Goal: Information Seeking & Learning: Learn about a topic

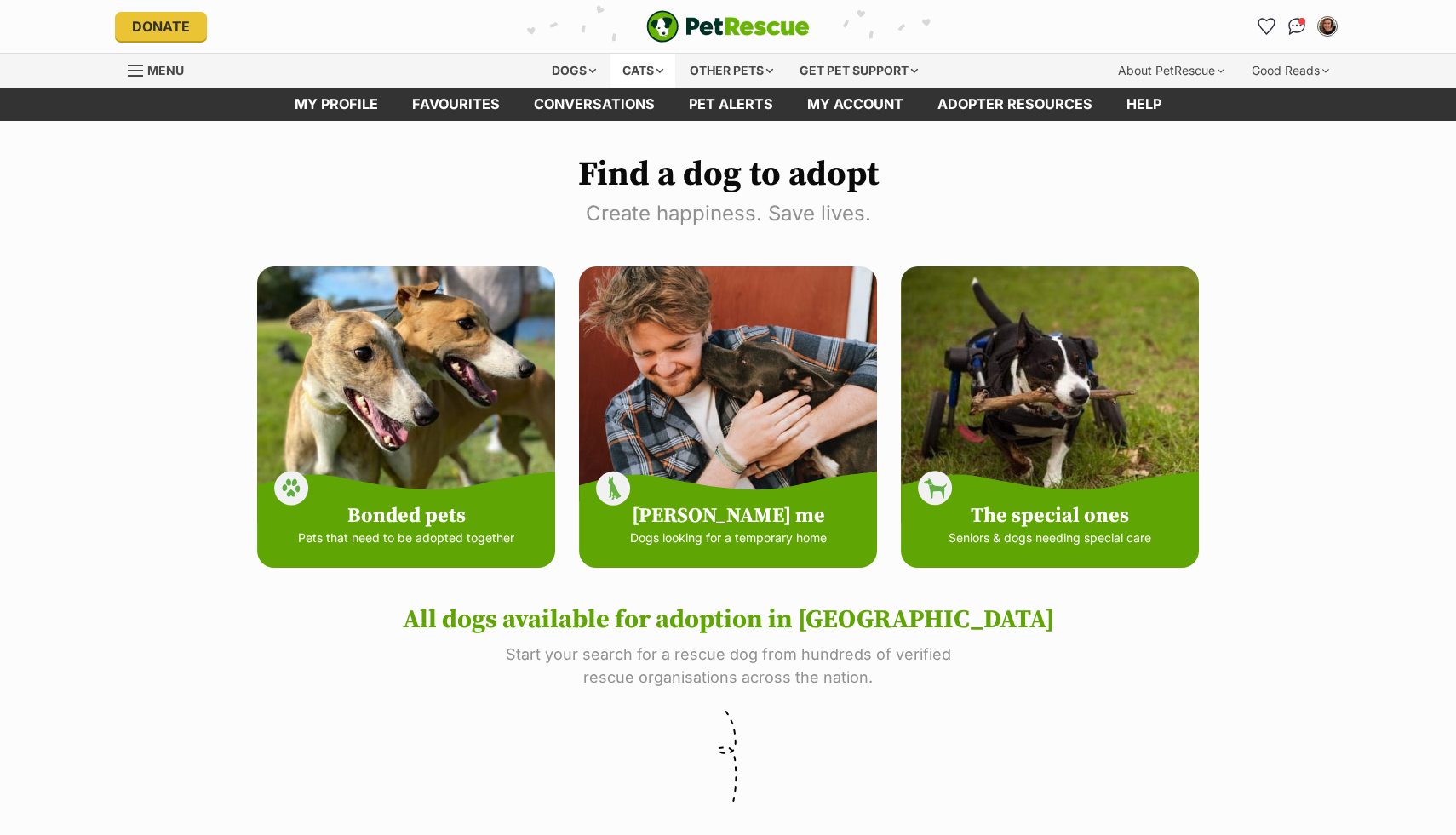
click at [646, 69] on div "Cats" at bounding box center [642, 70] width 65 height 34
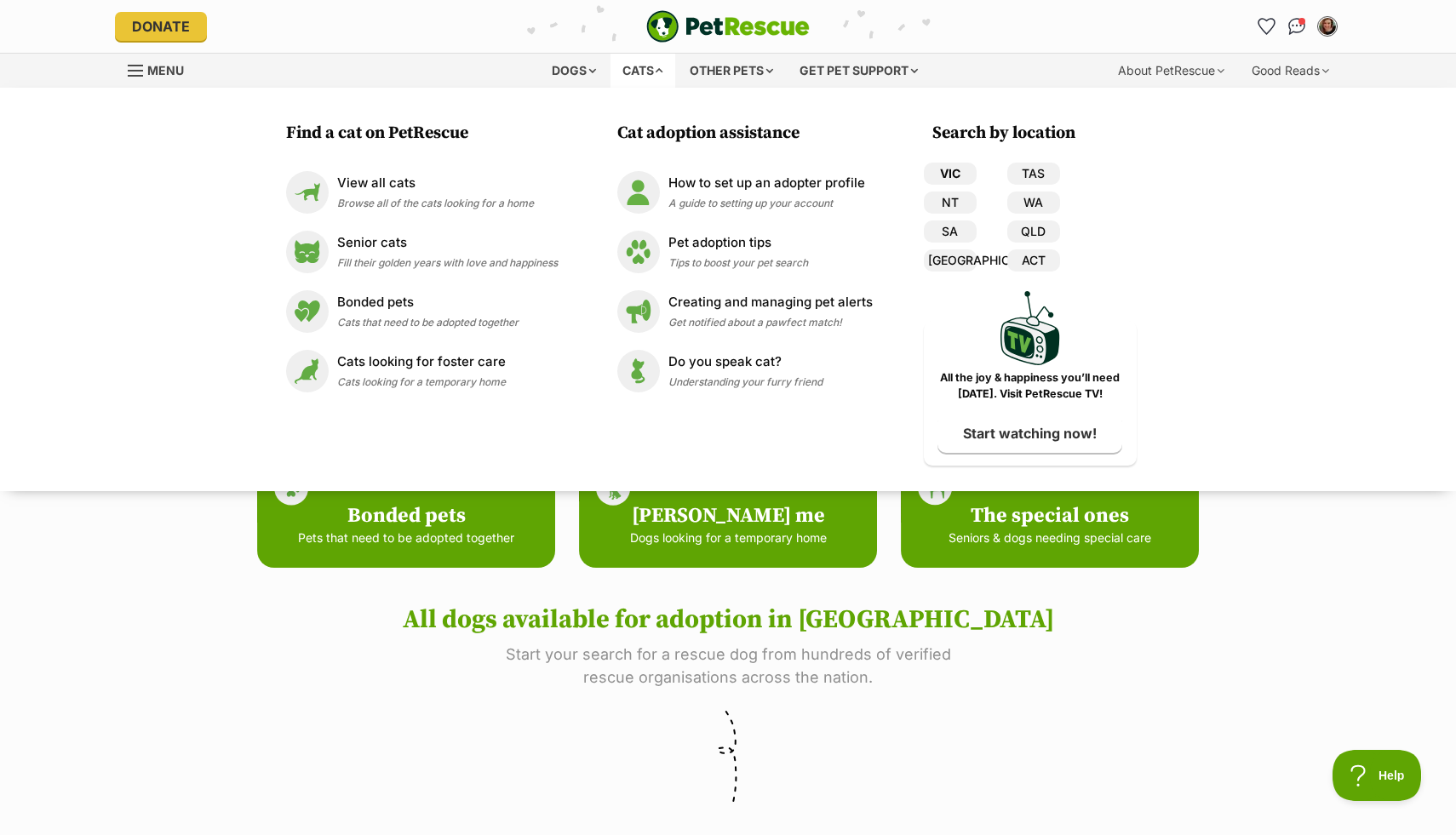
click at [942, 176] on link "VIC" at bounding box center [950, 174] width 53 height 22
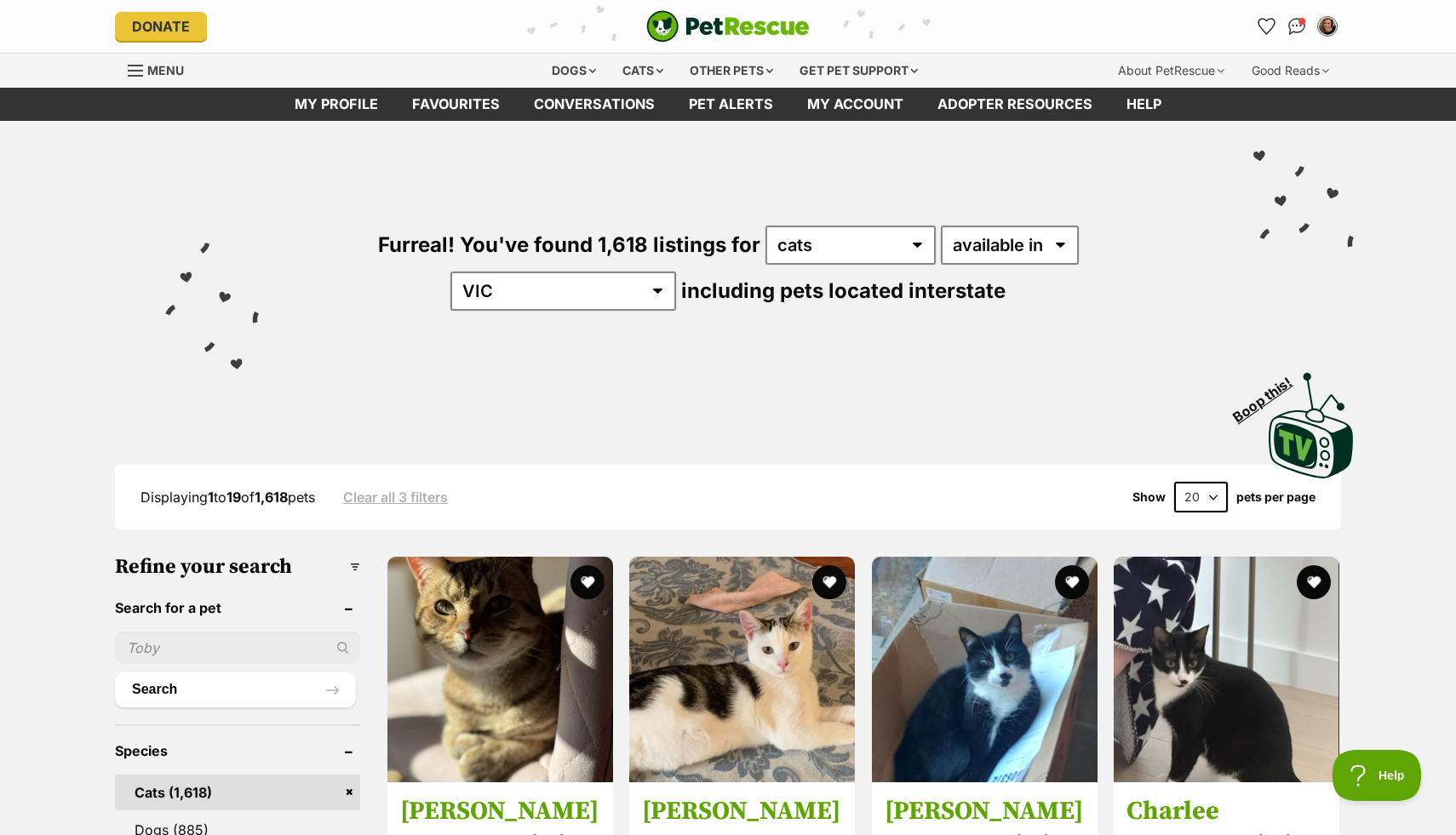
click at [1191, 498] on select "20 40 60" at bounding box center [1201, 498] width 54 height 31
select select "60"
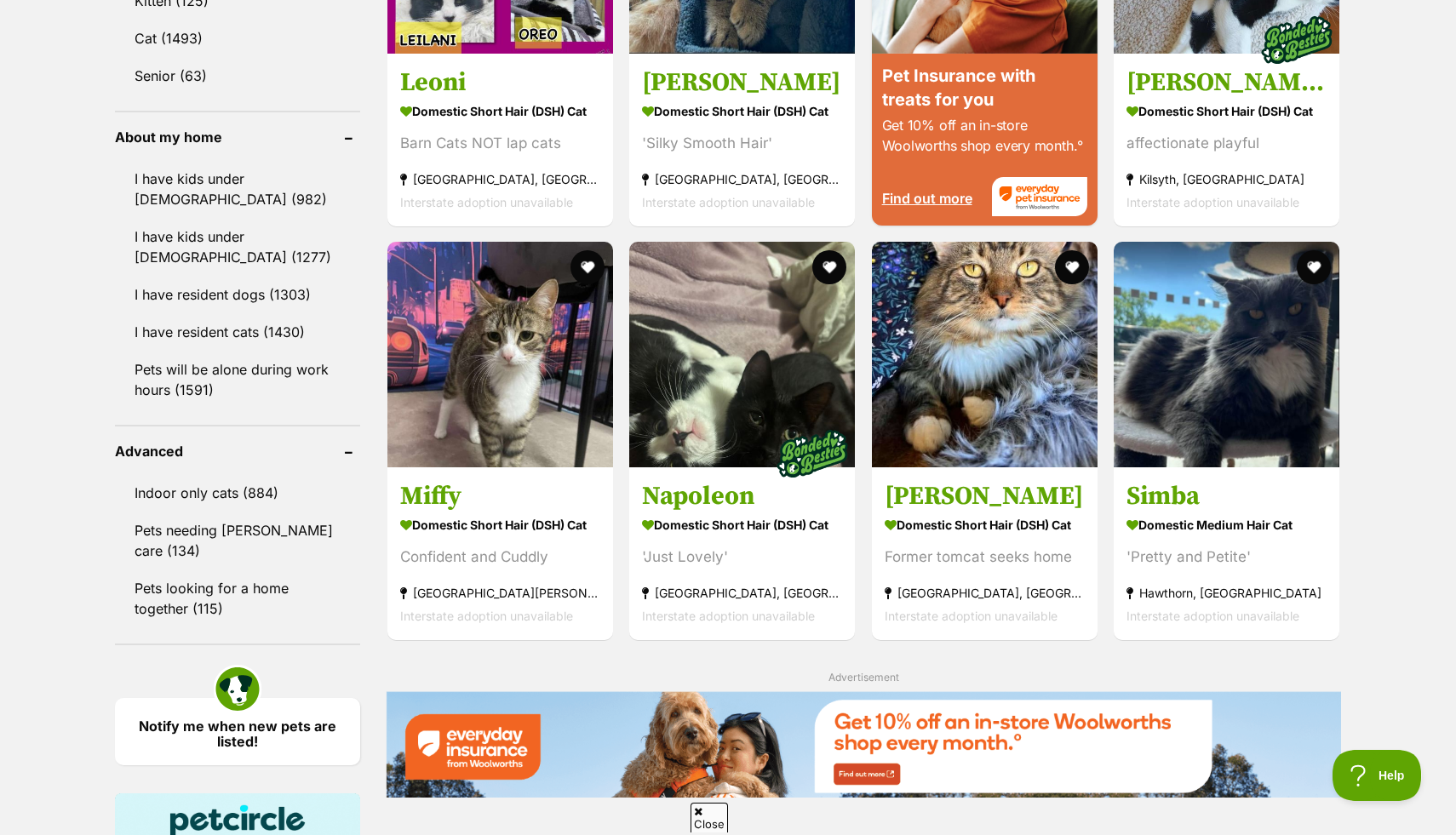
scroll to position [2121, 0]
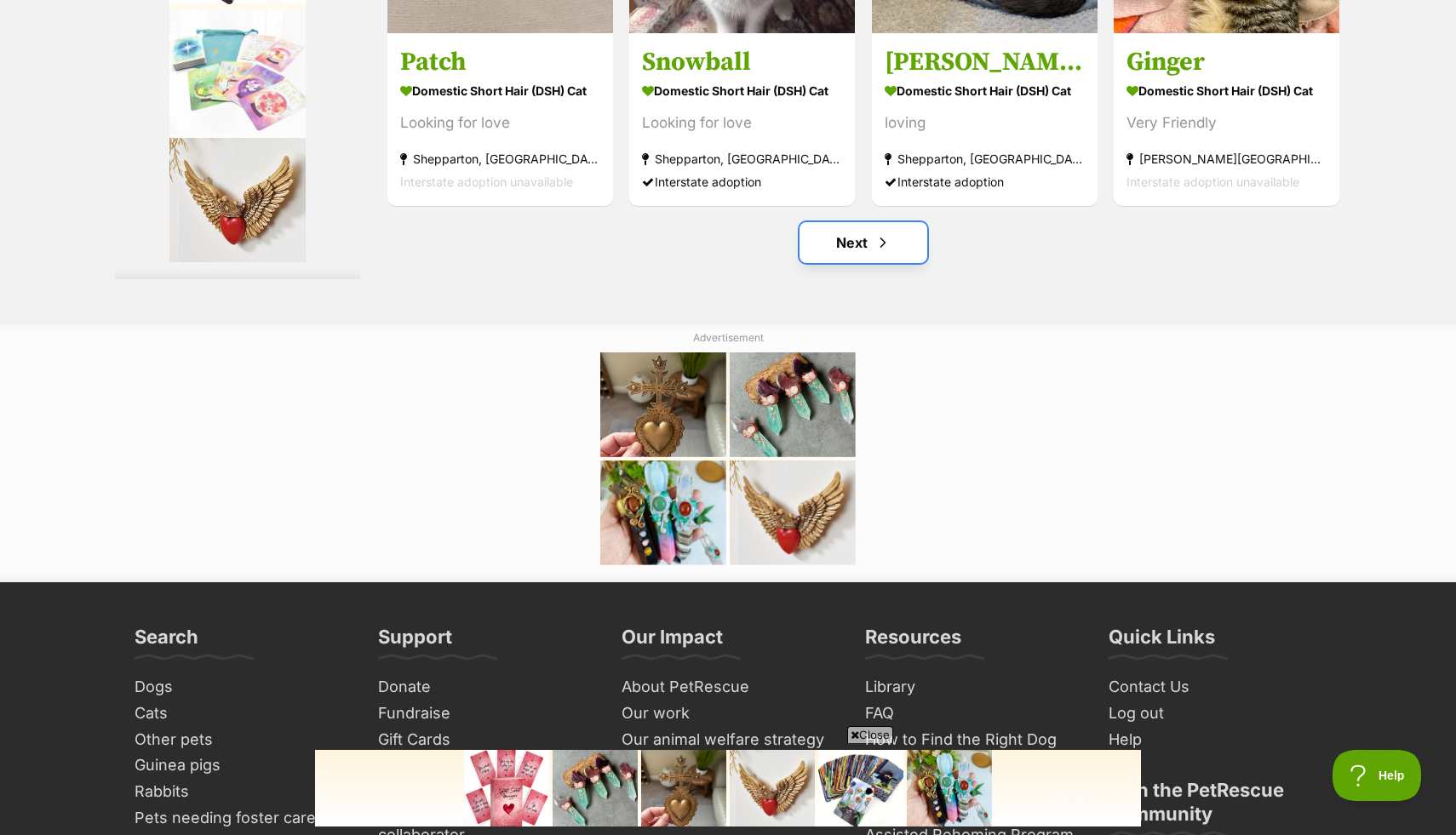
click at [878, 263] on link "Next" at bounding box center [864, 242] width 127 height 41
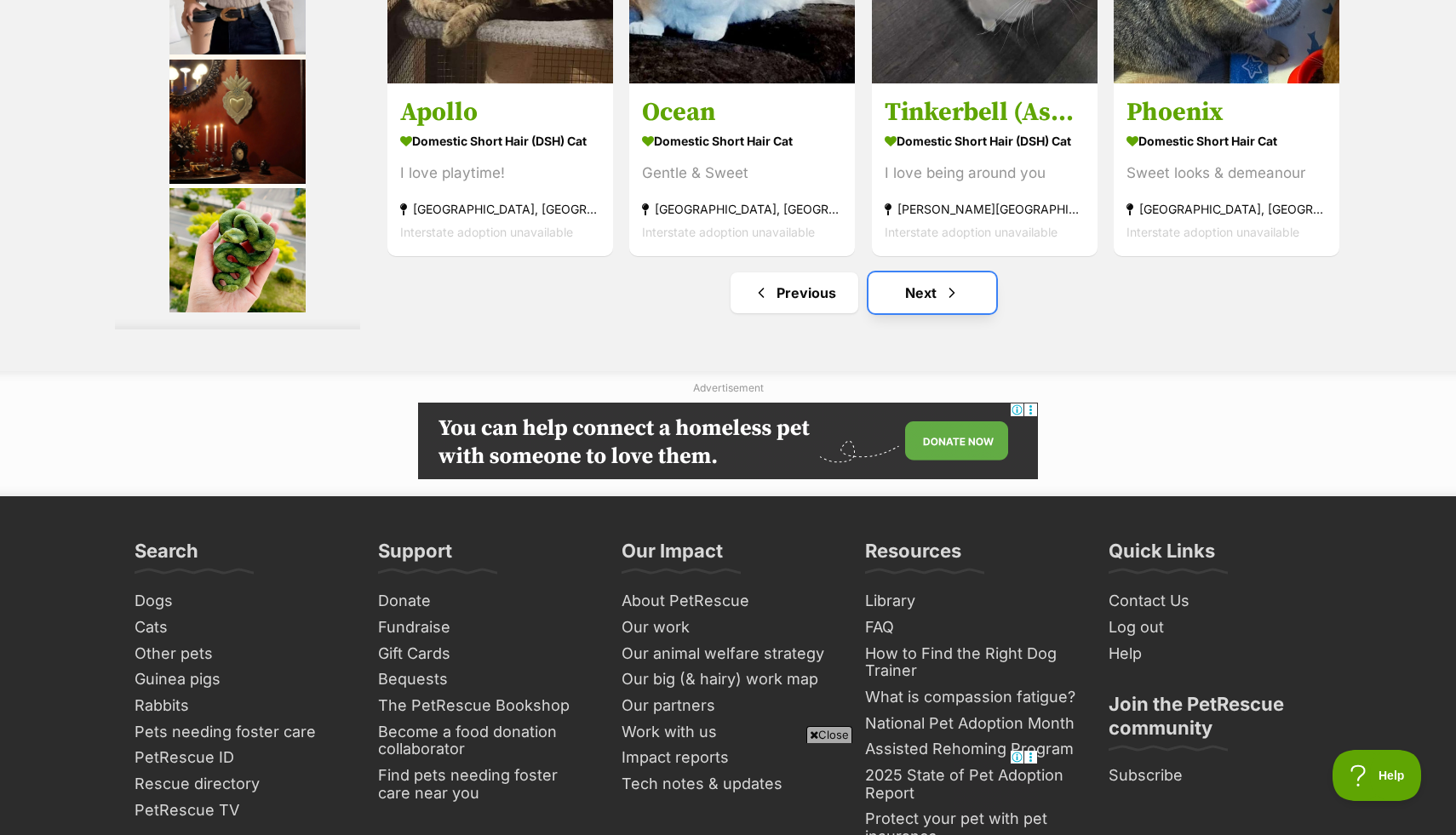
click at [948, 303] on span "Next page" at bounding box center [952, 293] width 17 height 20
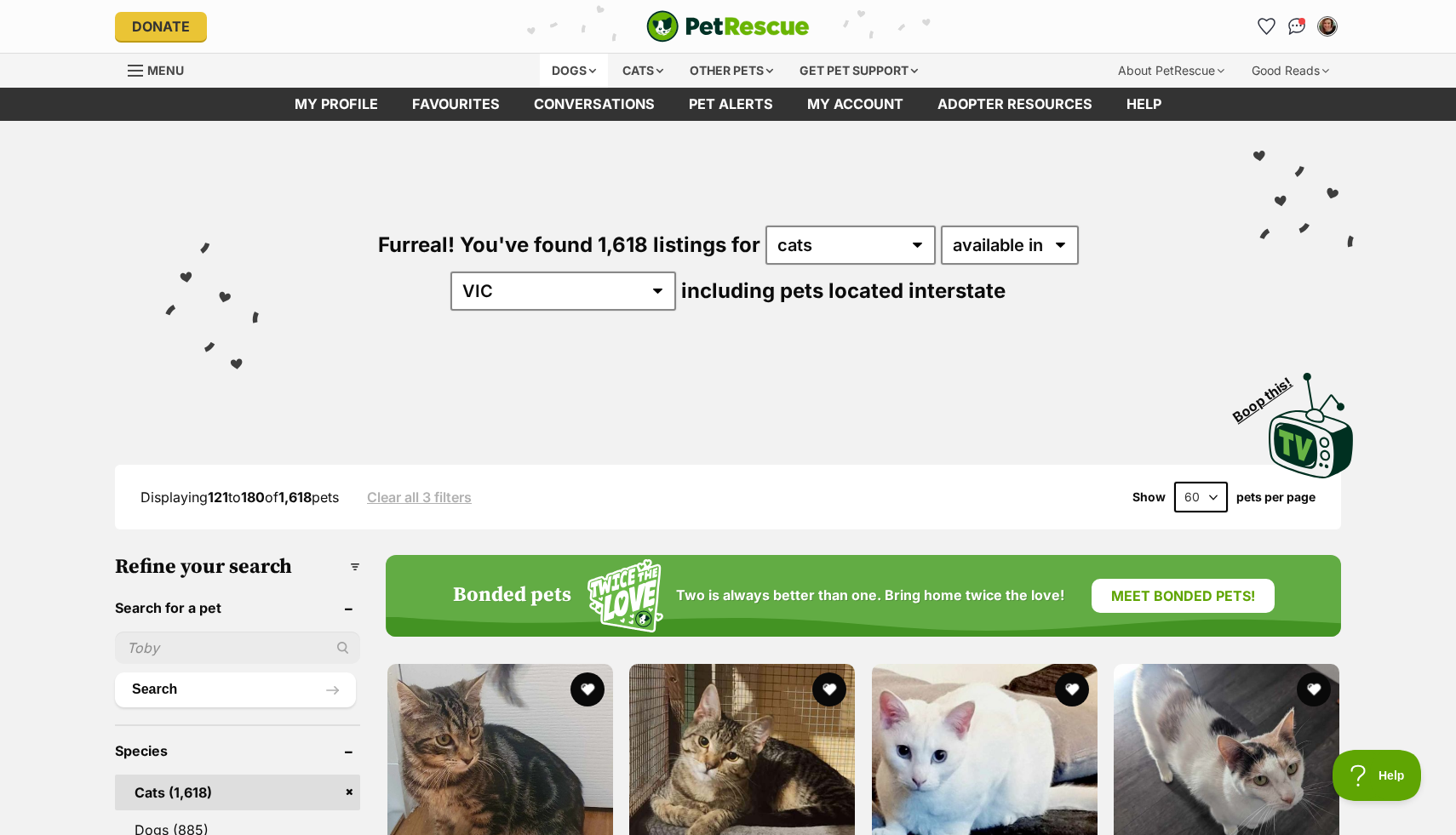
click at [566, 62] on div "Dogs" at bounding box center [573, 70] width 68 height 34
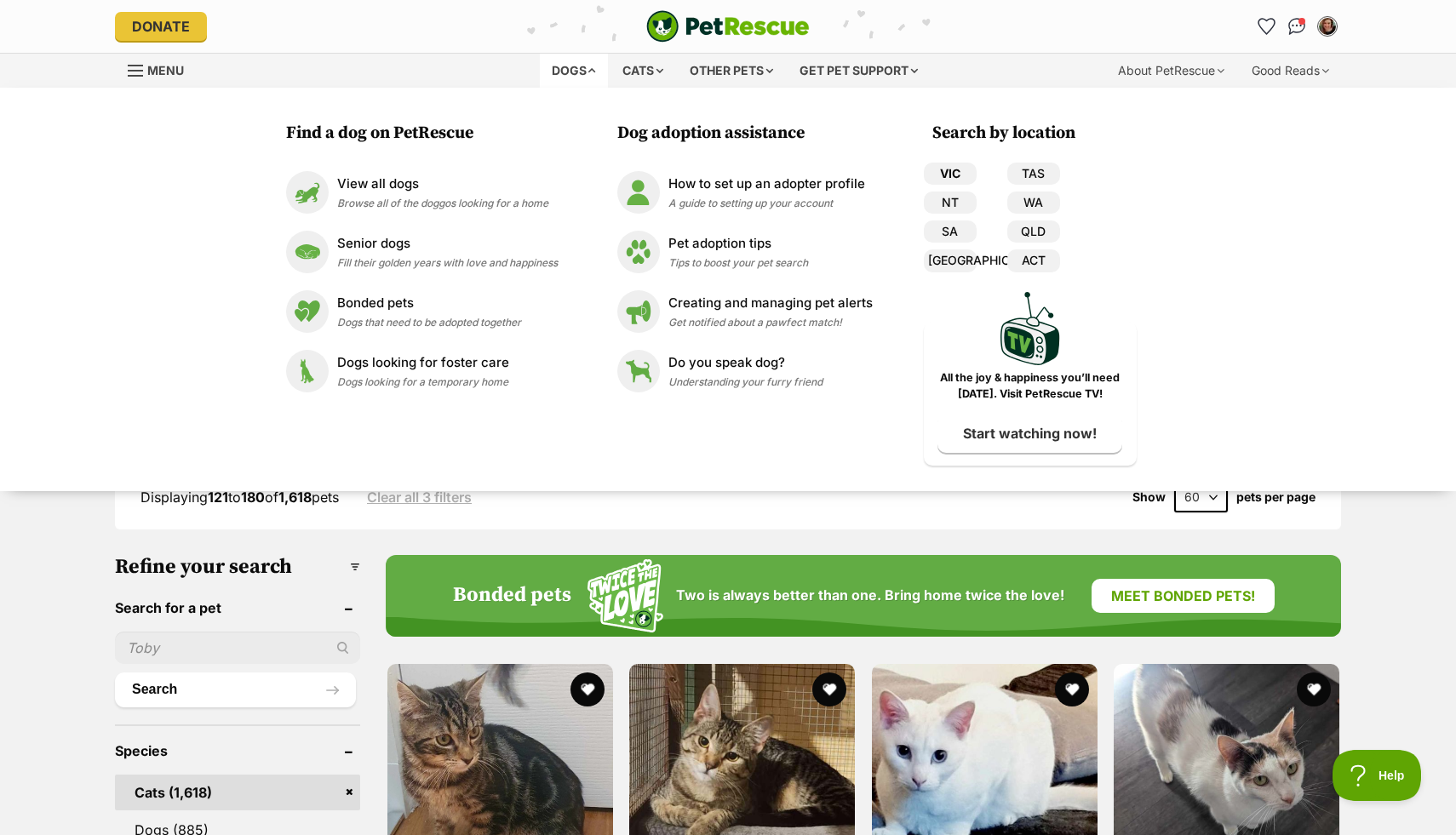
click at [932, 165] on link "VIC" at bounding box center [950, 174] width 53 height 22
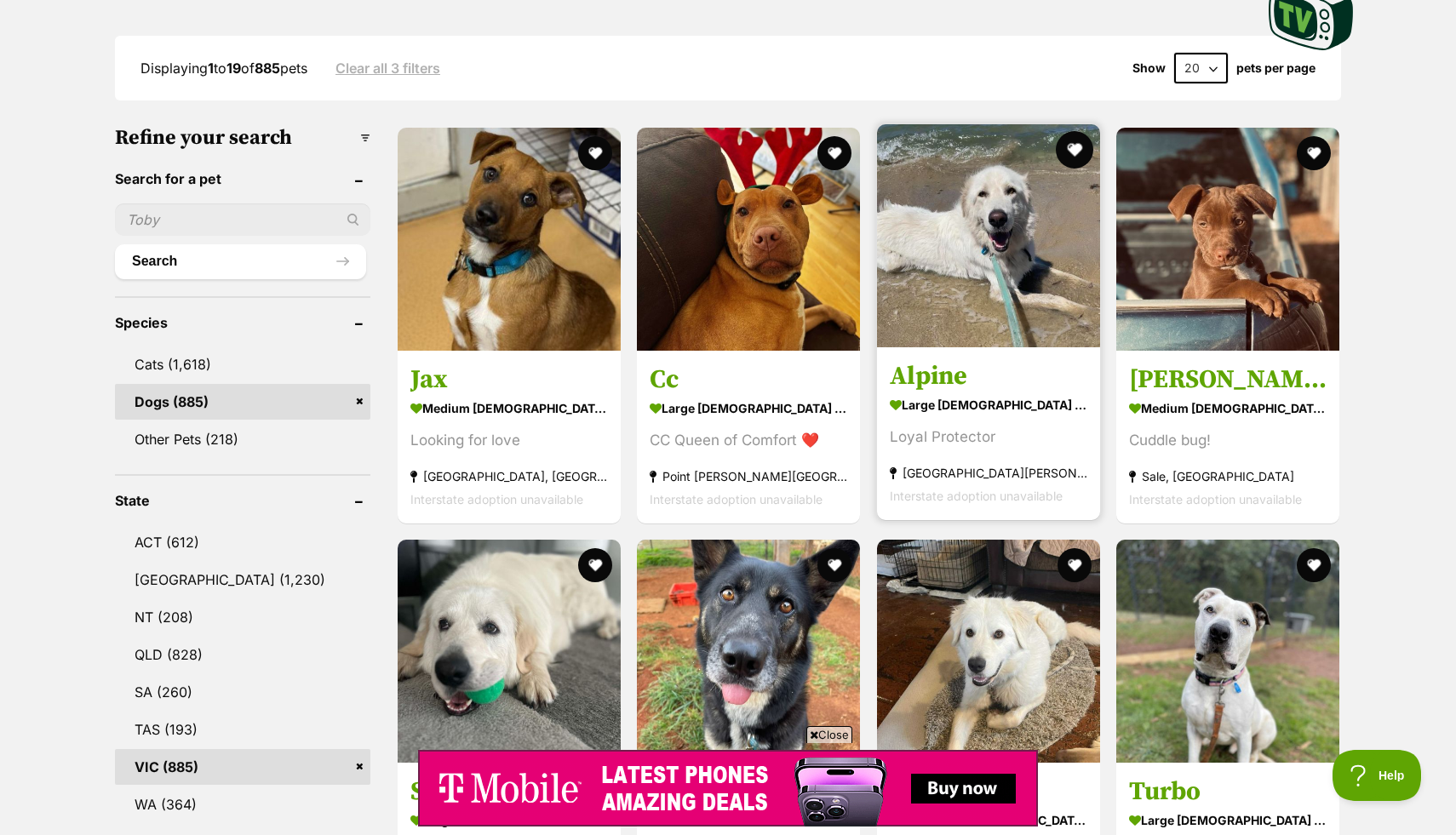
scroll to position [424, 0]
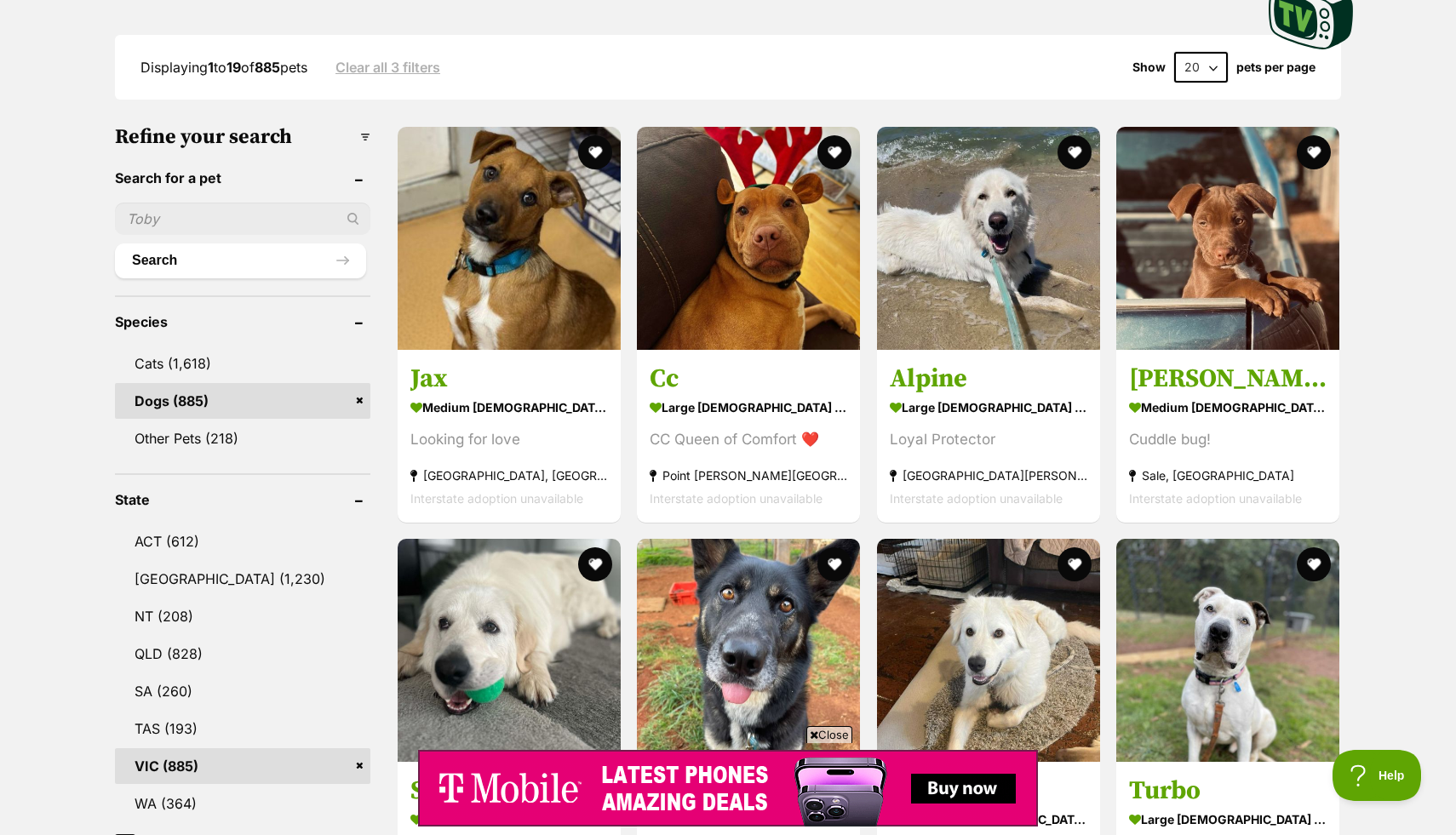
click at [1197, 70] on select "20 40 60" at bounding box center [1201, 67] width 54 height 31
select select "60"
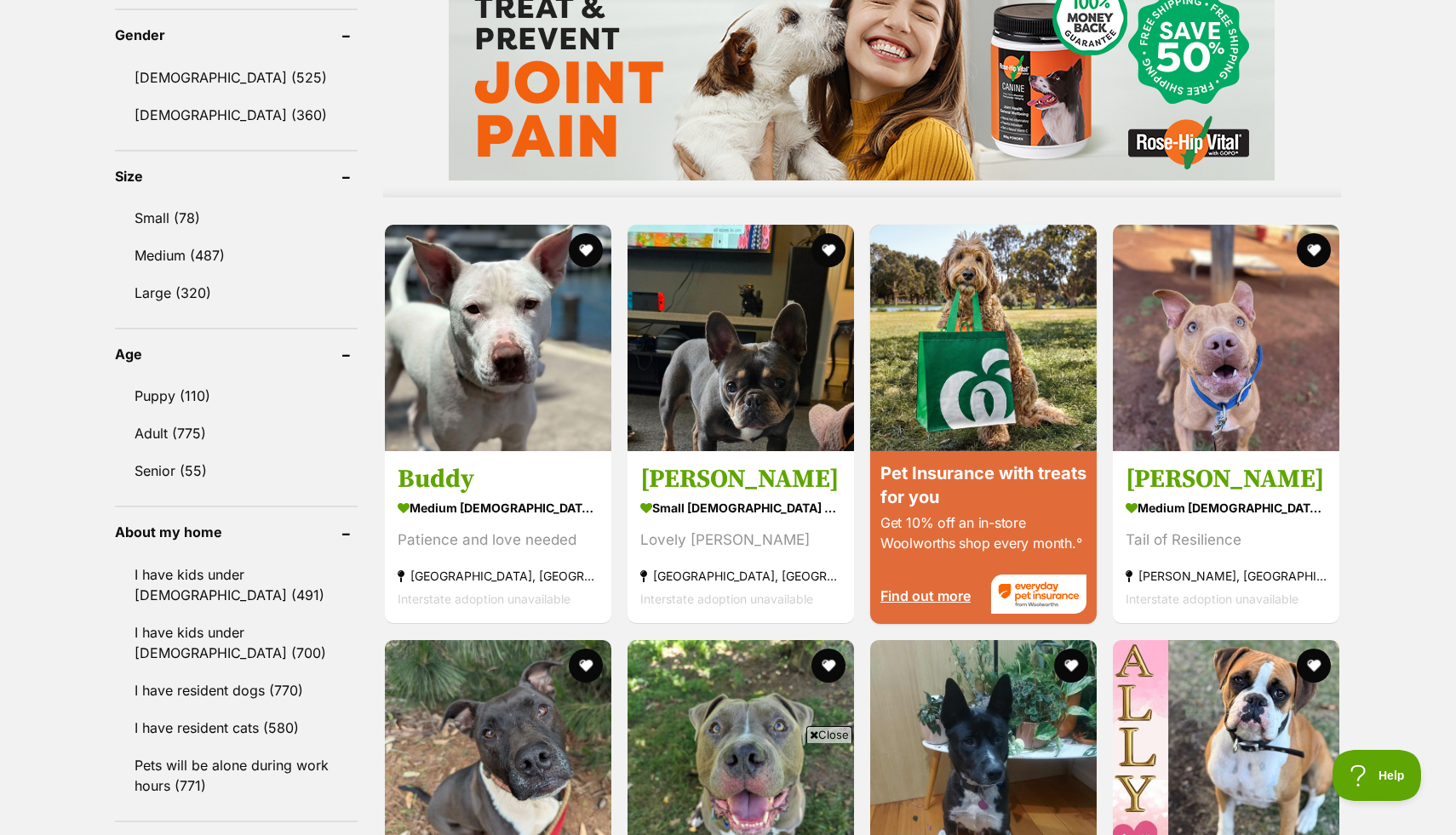
scroll to position [1469, 0]
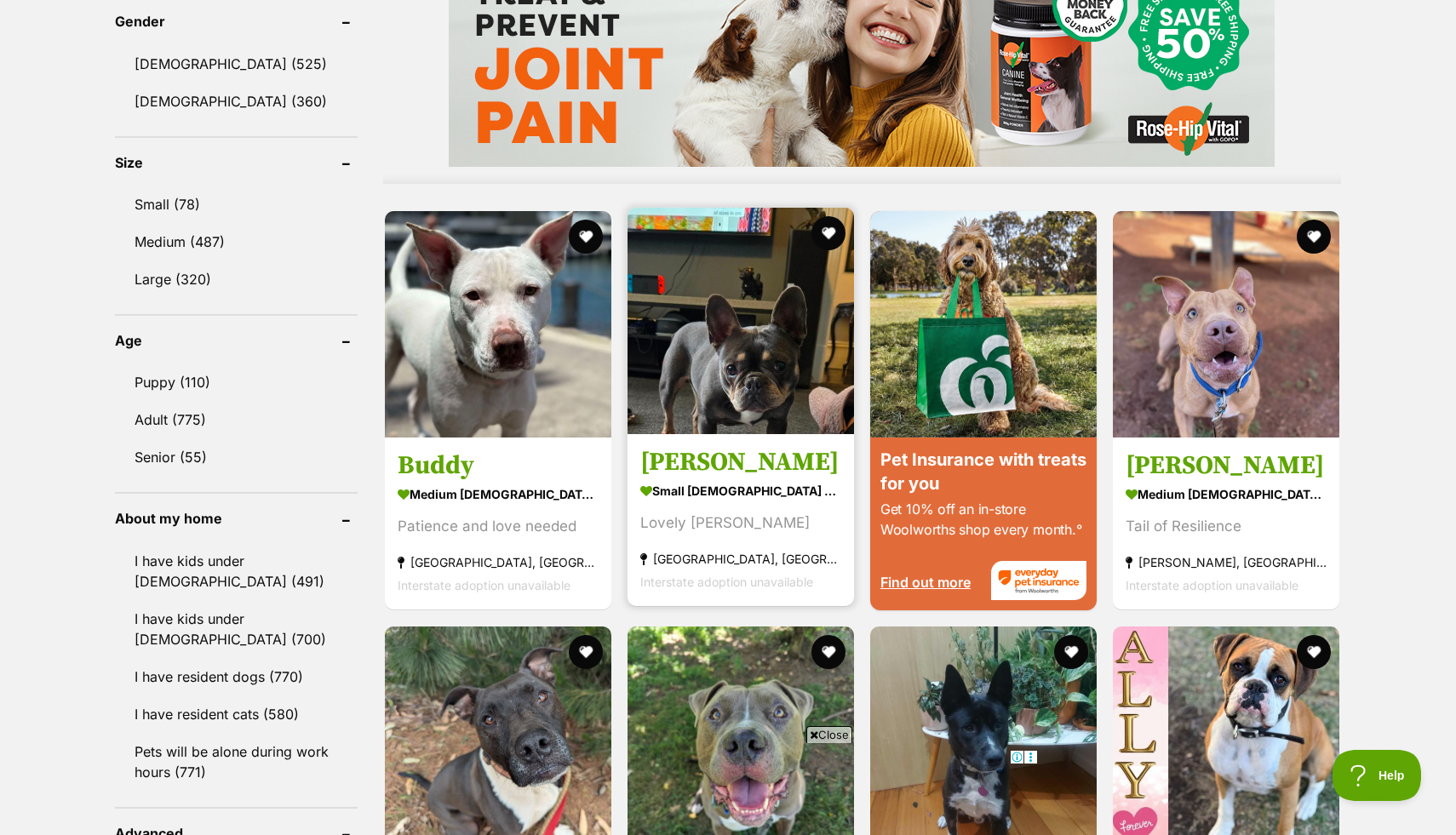
click at [724, 299] on img at bounding box center [741, 320] width 227 height 226
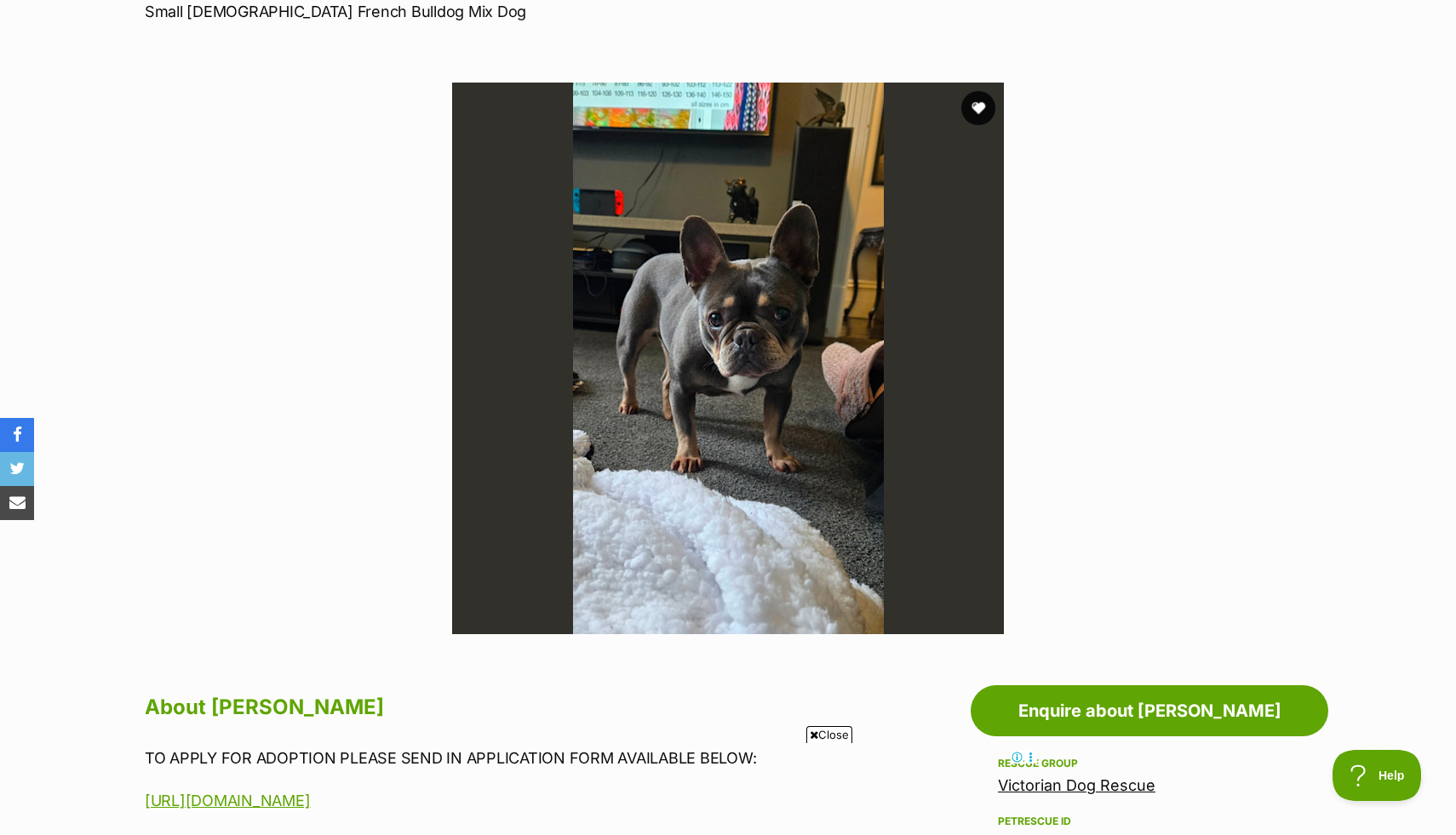
scroll to position [270, 0]
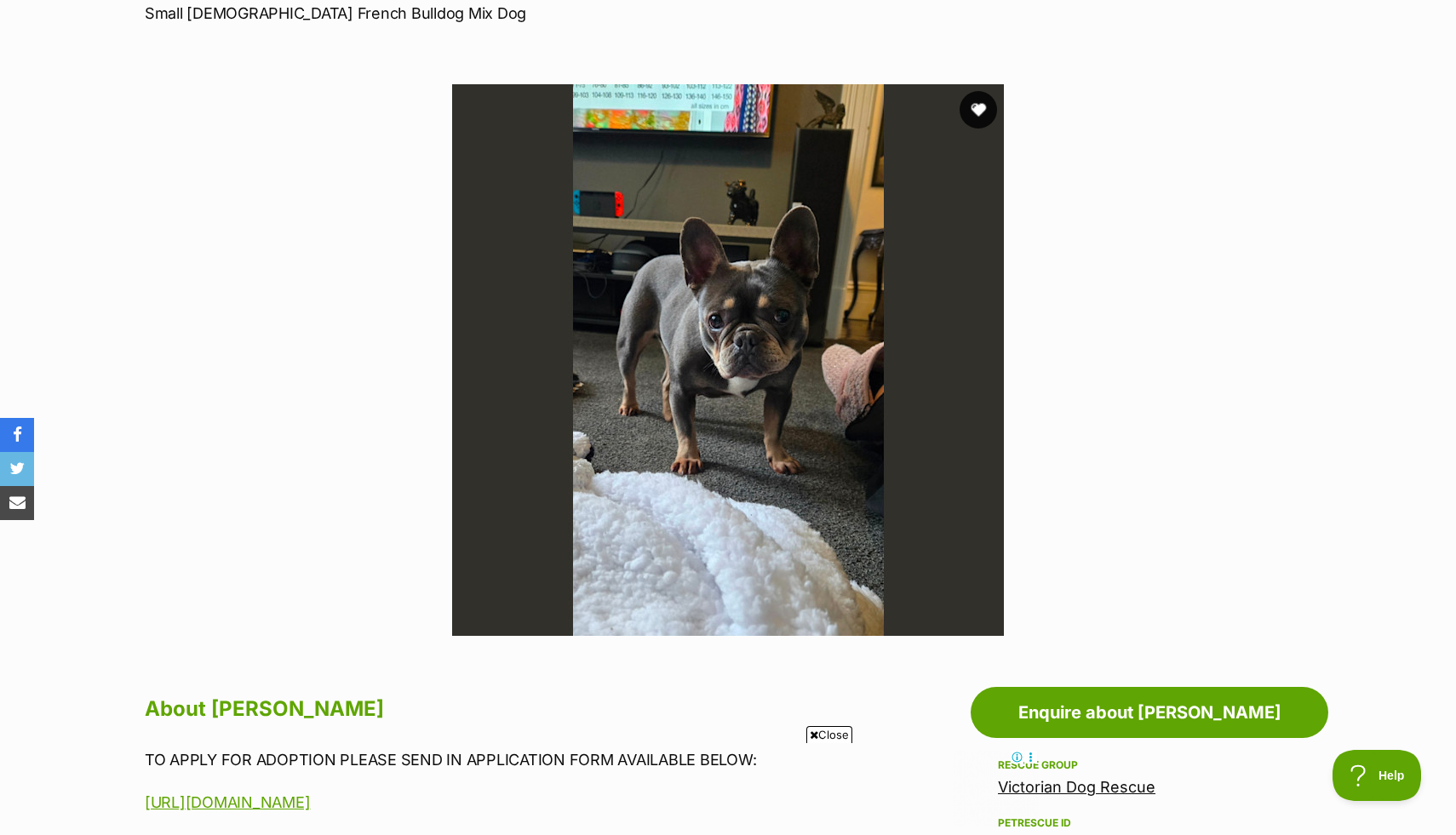
click at [973, 111] on button "favourite" at bounding box center [978, 109] width 37 height 37
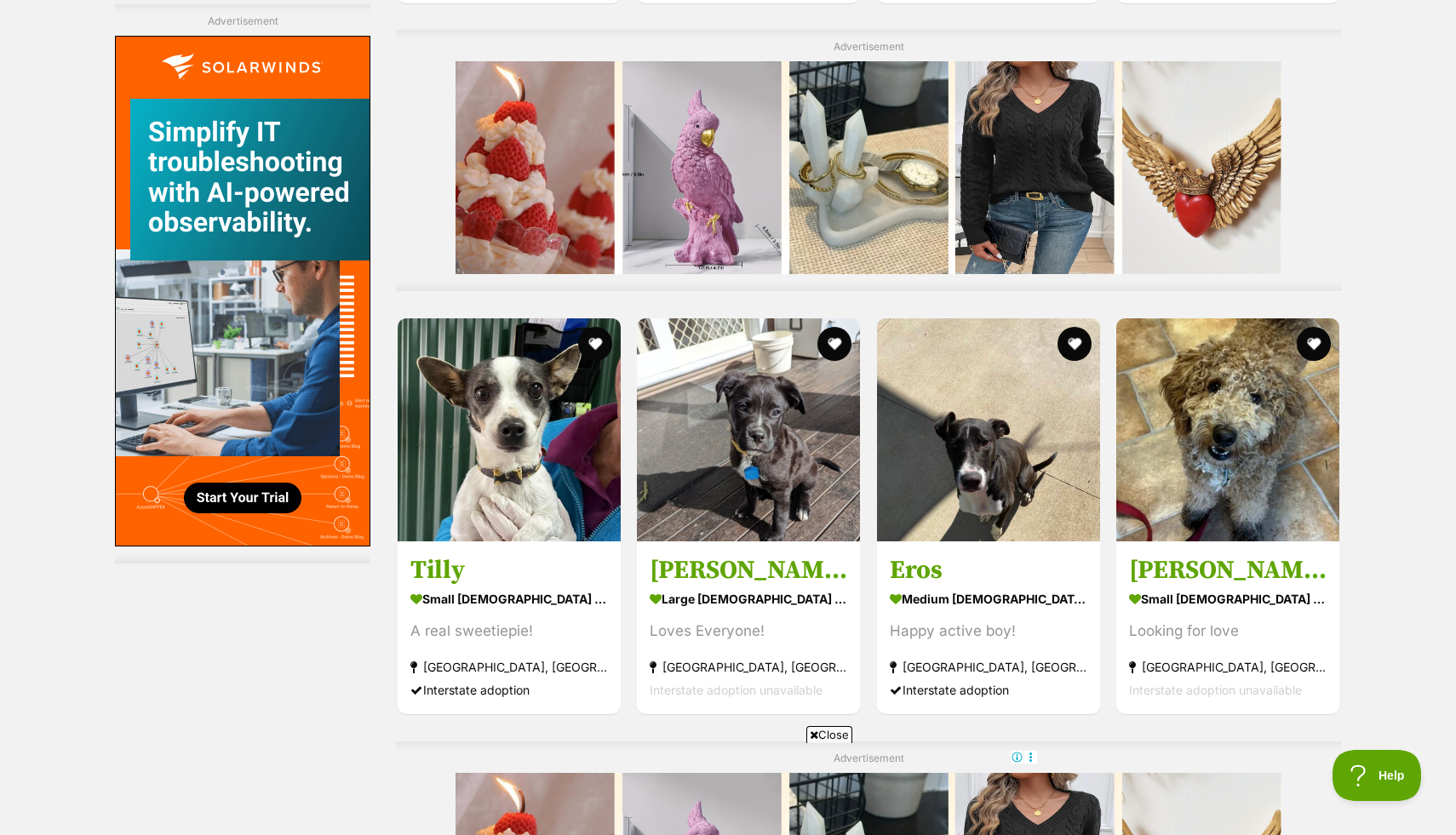
scroll to position [4192, 0]
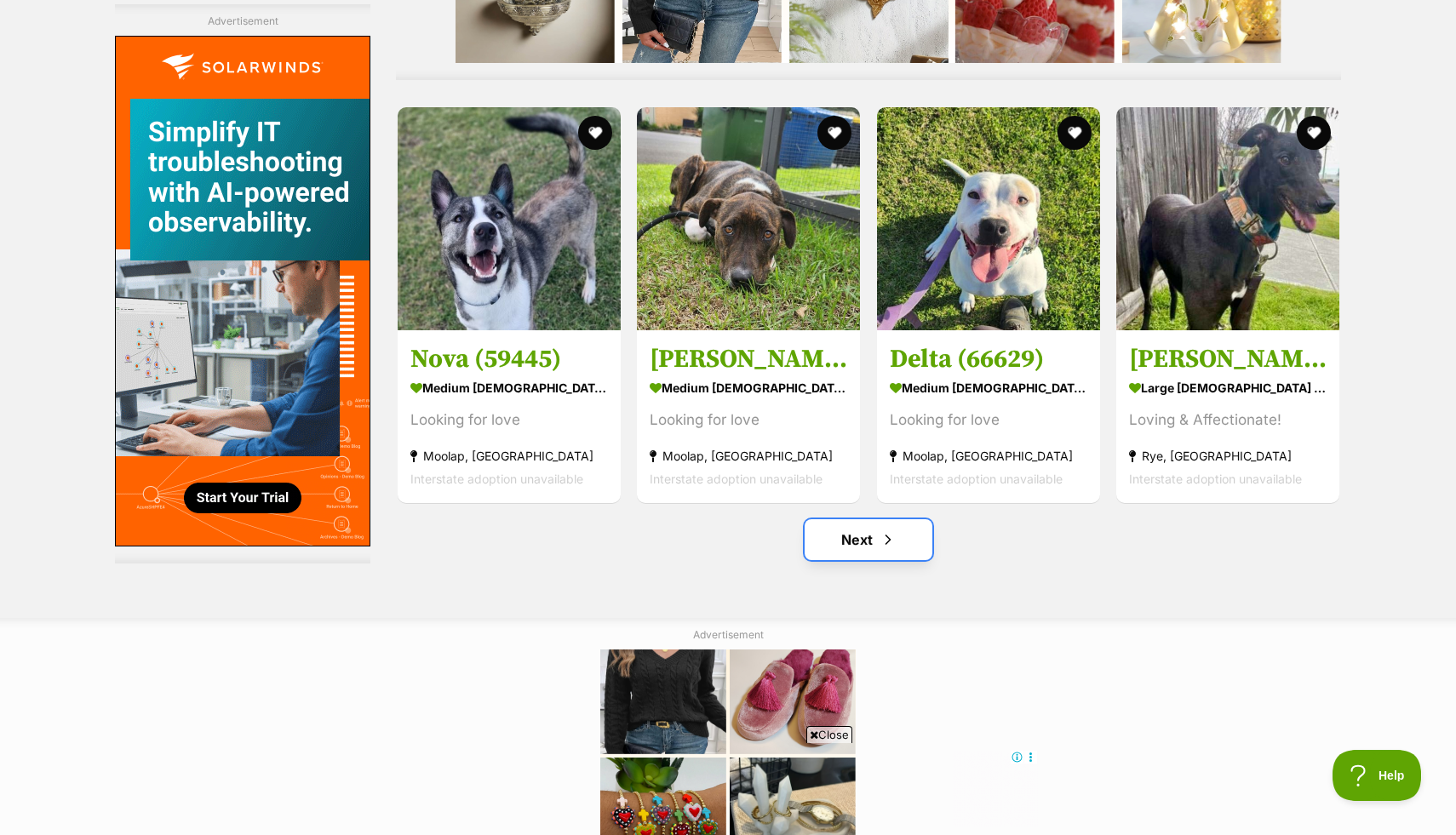
click at [858, 538] on link "Next" at bounding box center [868, 539] width 127 height 41
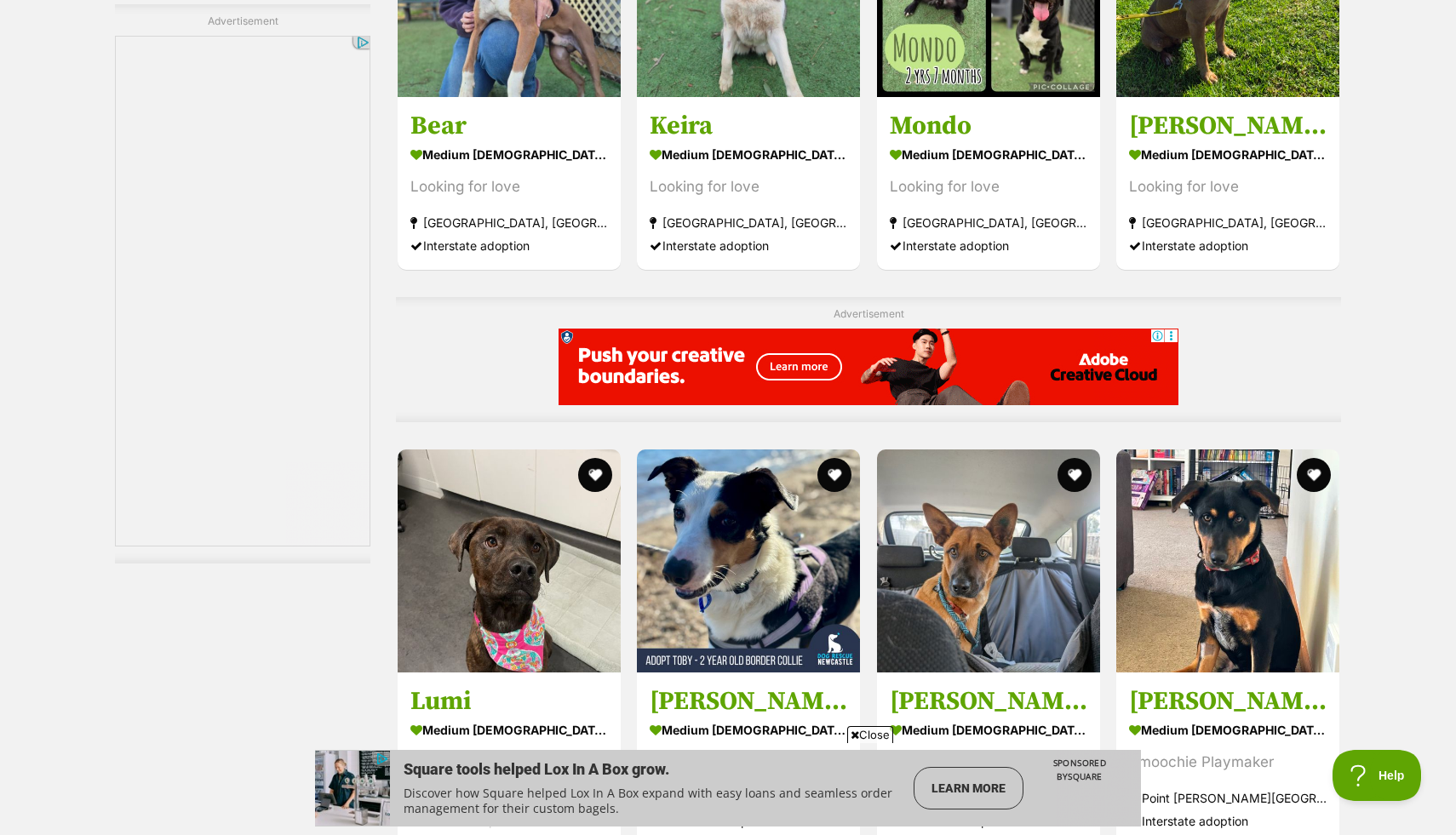
scroll to position [3527, 0]
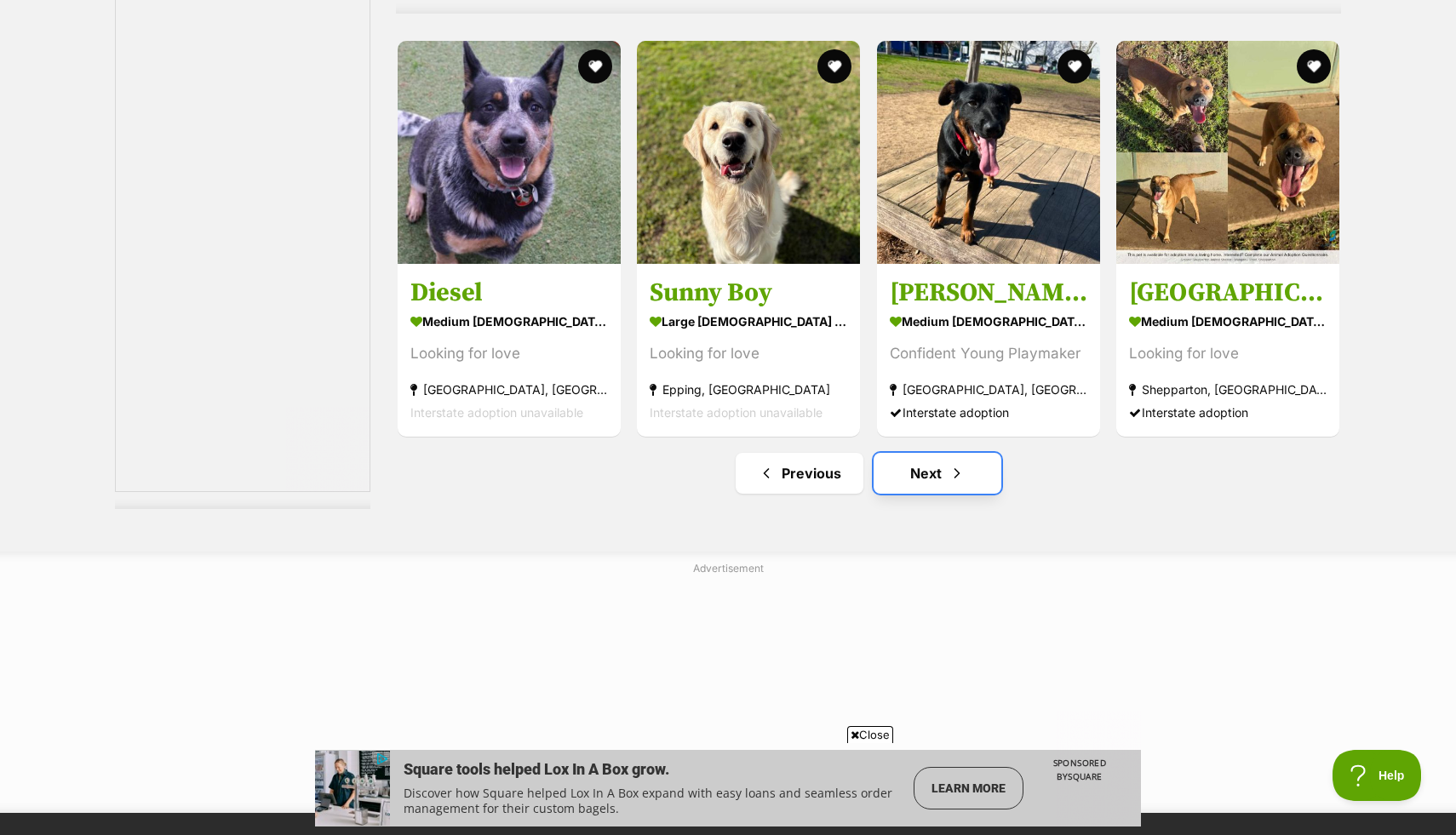
click at [956, 468] on span "Next page" at bounding box center [957, 473] width 17 height 20
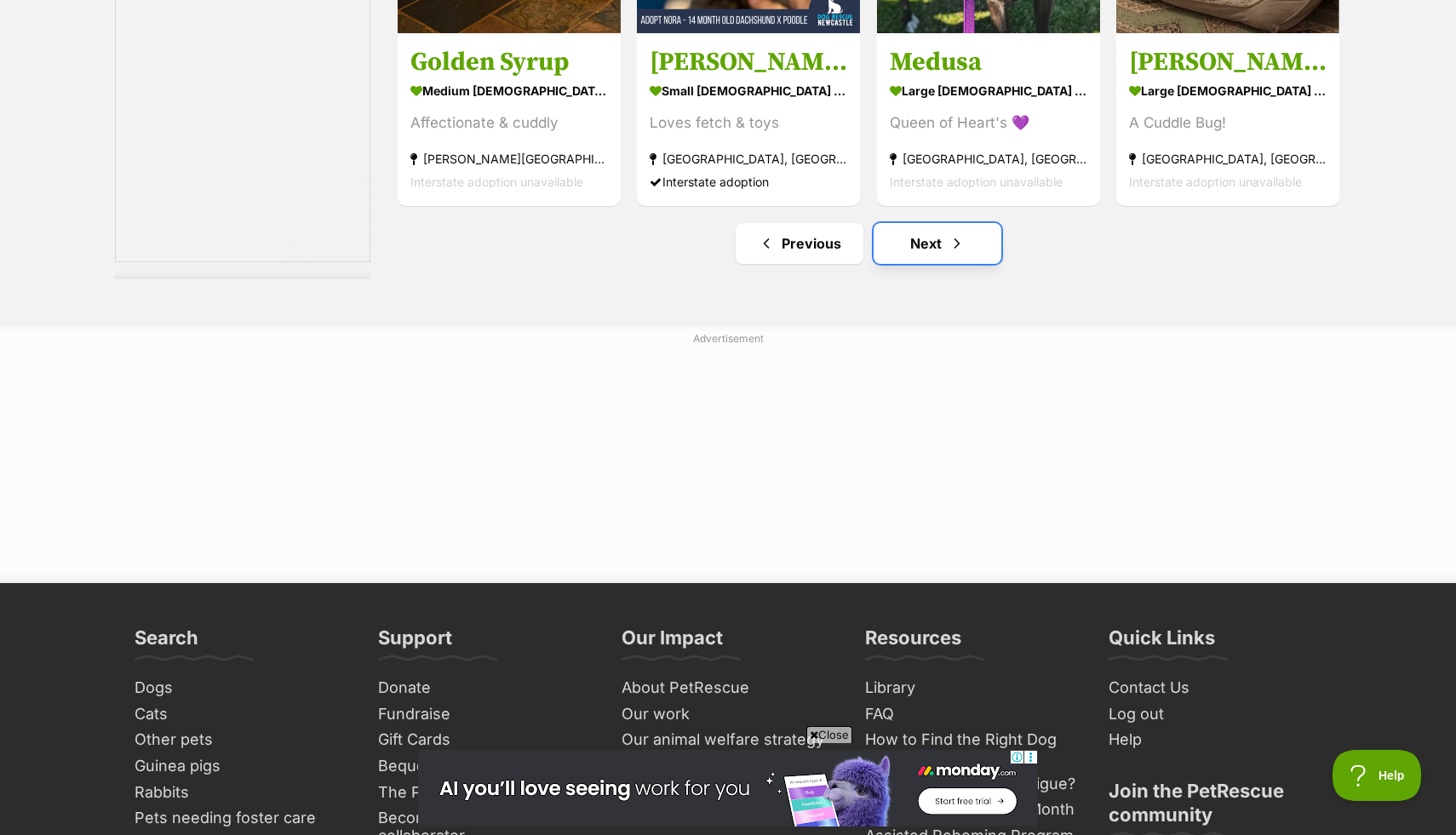
click at [946, 242] on link "Next" at bounding box center [937, 243] width 127 height 41
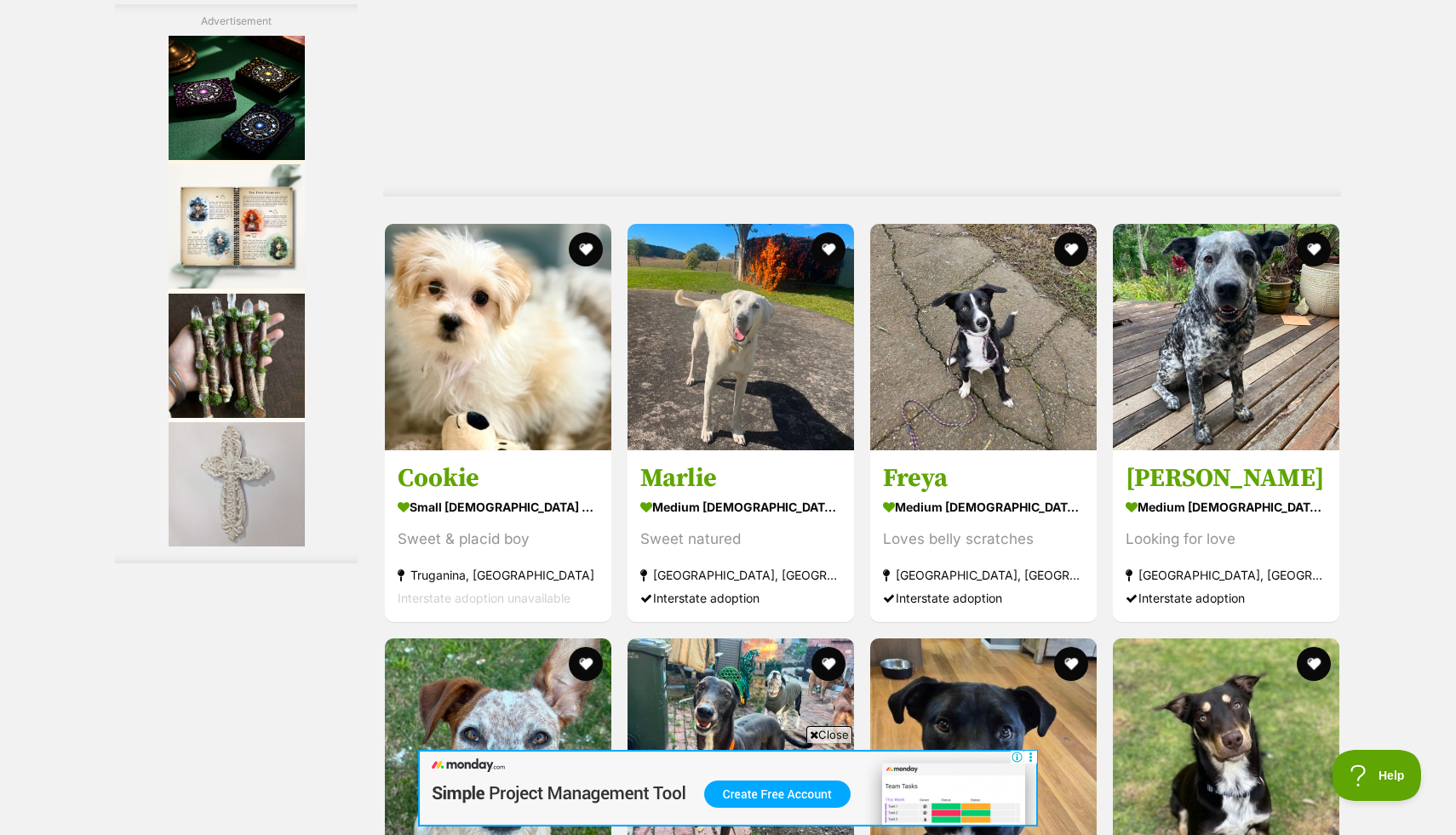
scroll to position [3900, 0]
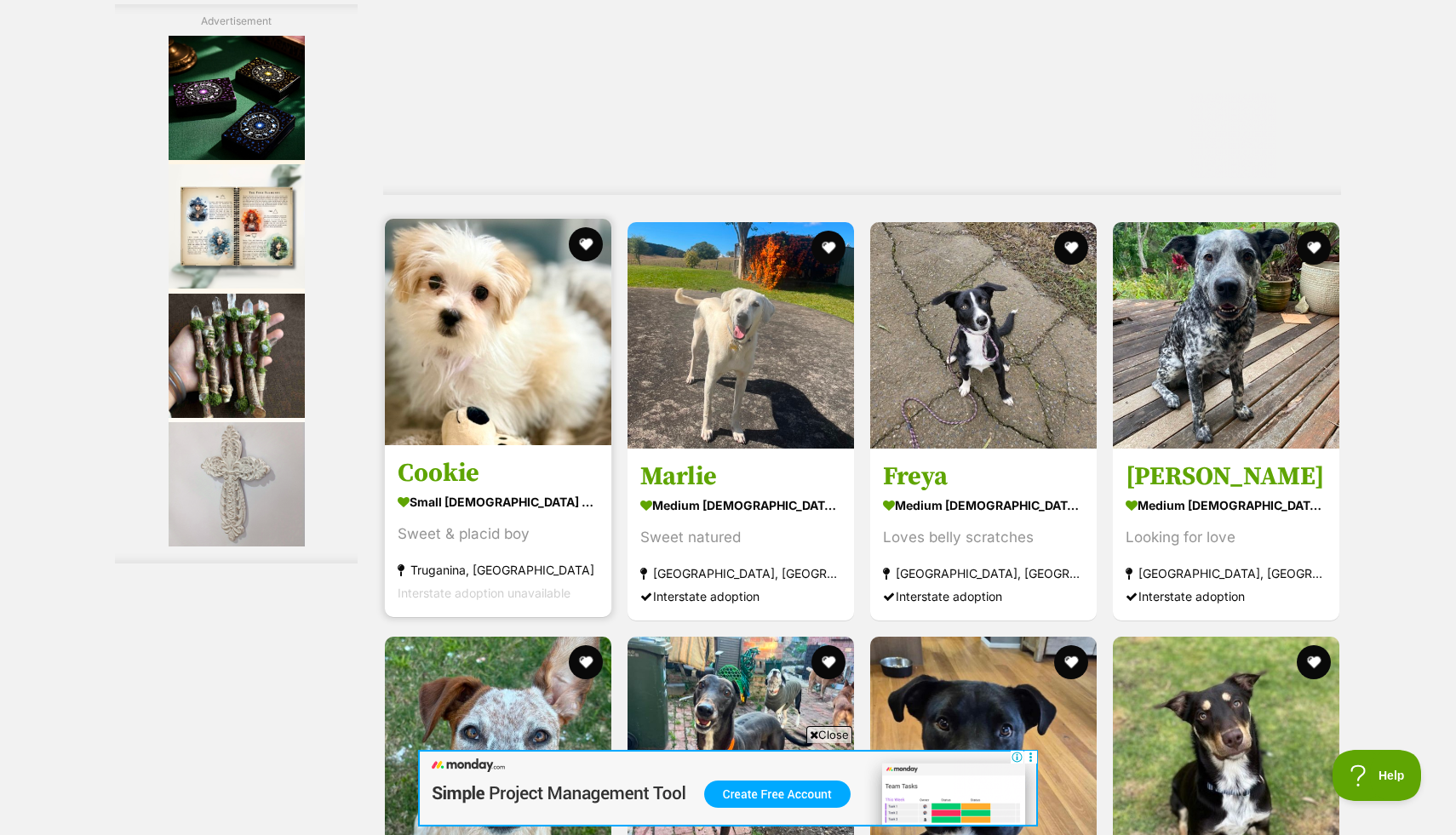
click at [477, 387] on img at bounding box center [498, 332] width 227 height 226
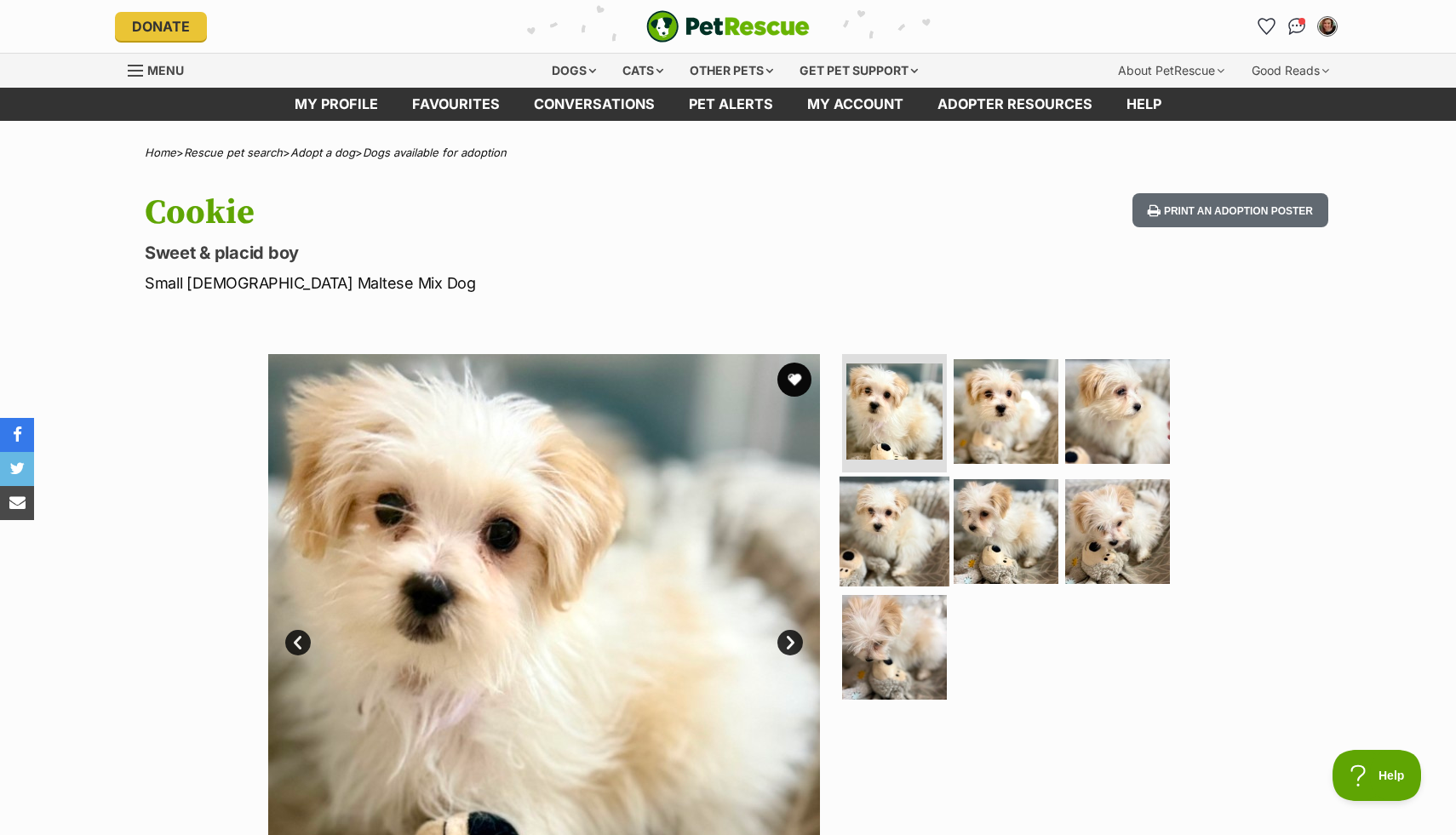
click at [886, 556] on img at bounding box center [895, 531] width 110 height 110
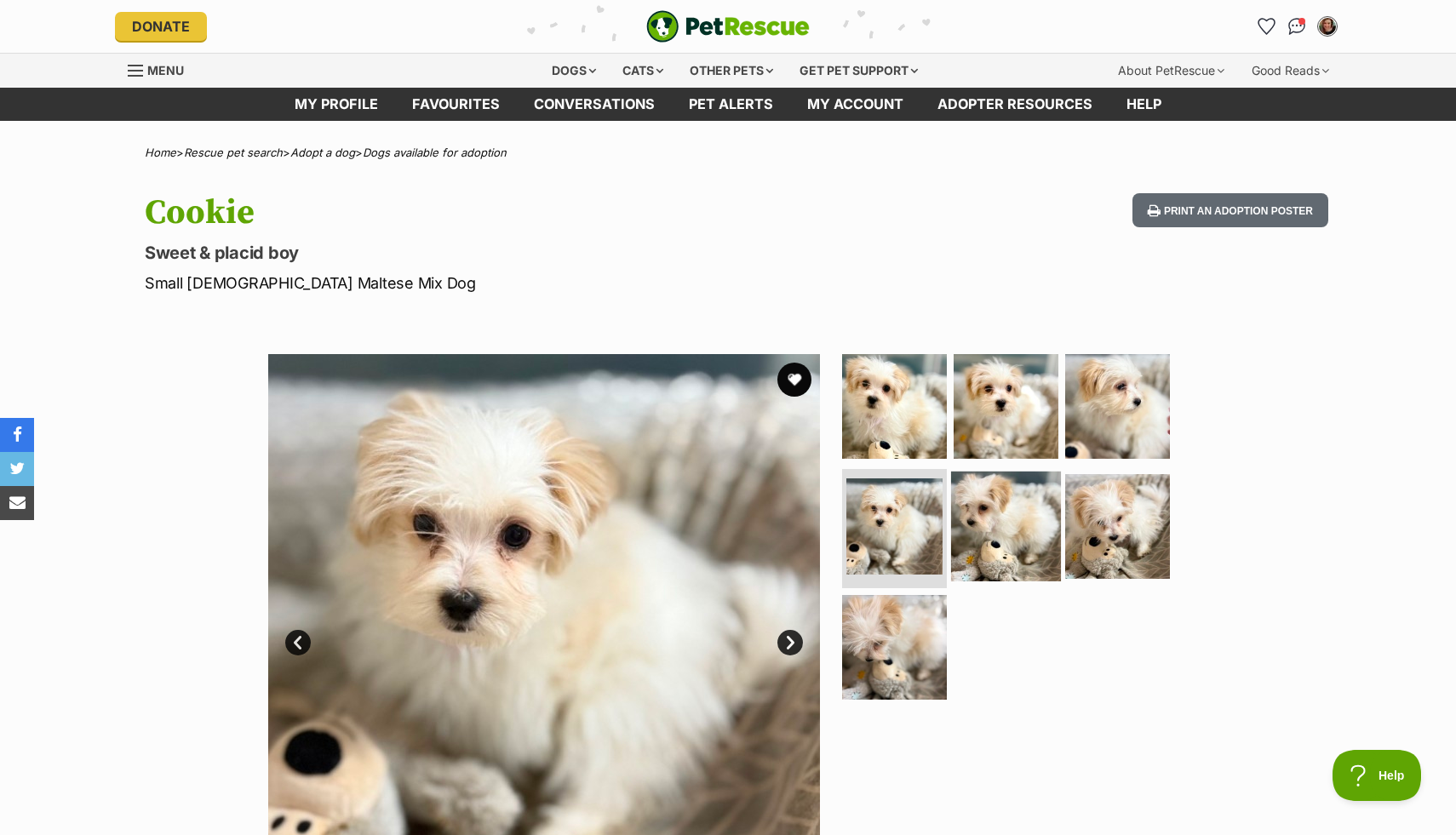
click at [1042, 515] on img at bounding box center [1006, 527] width 110 height 110
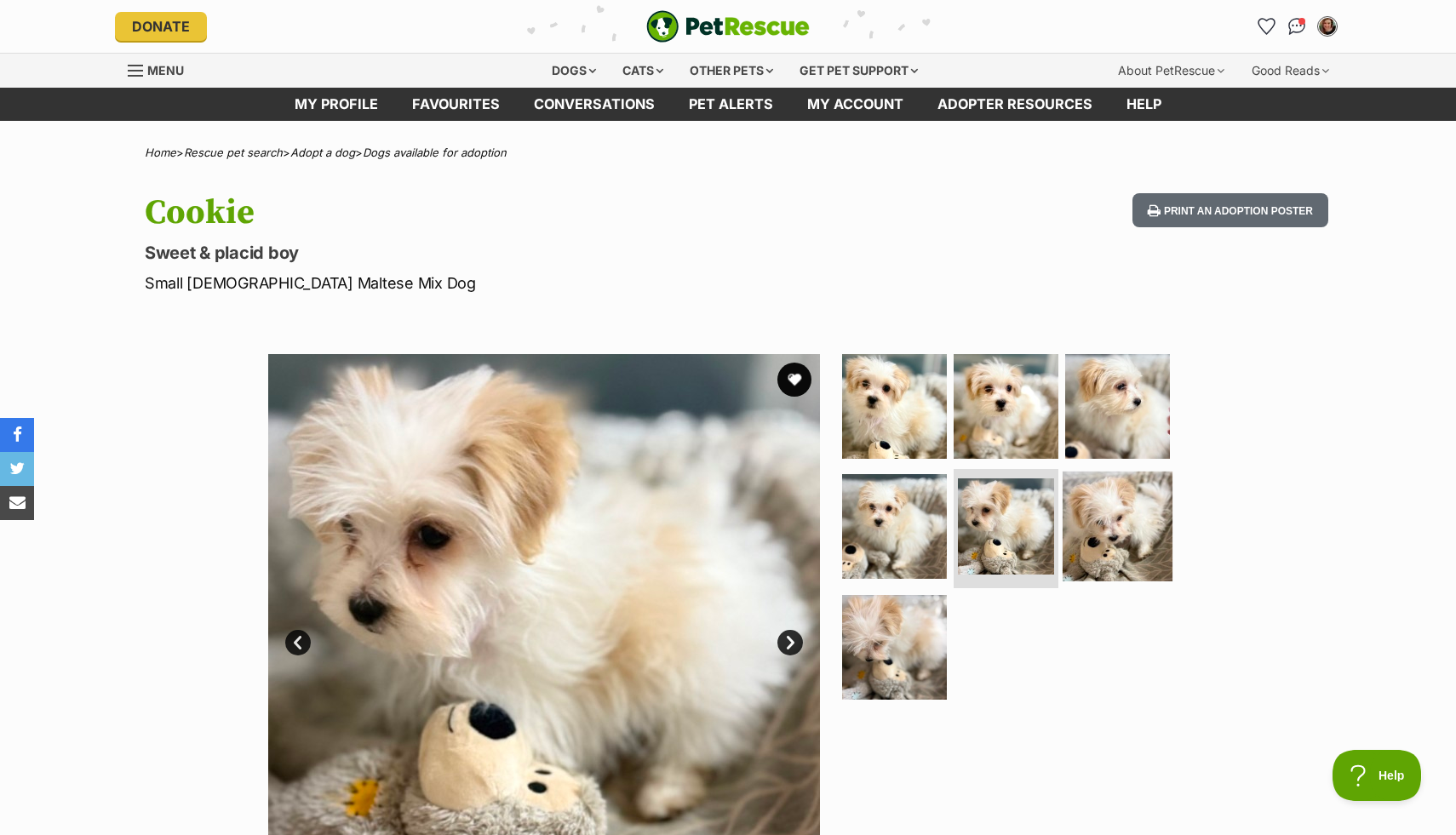
click at [1130, 517] on img at bounding box center [1117, 527] width 110 height 110
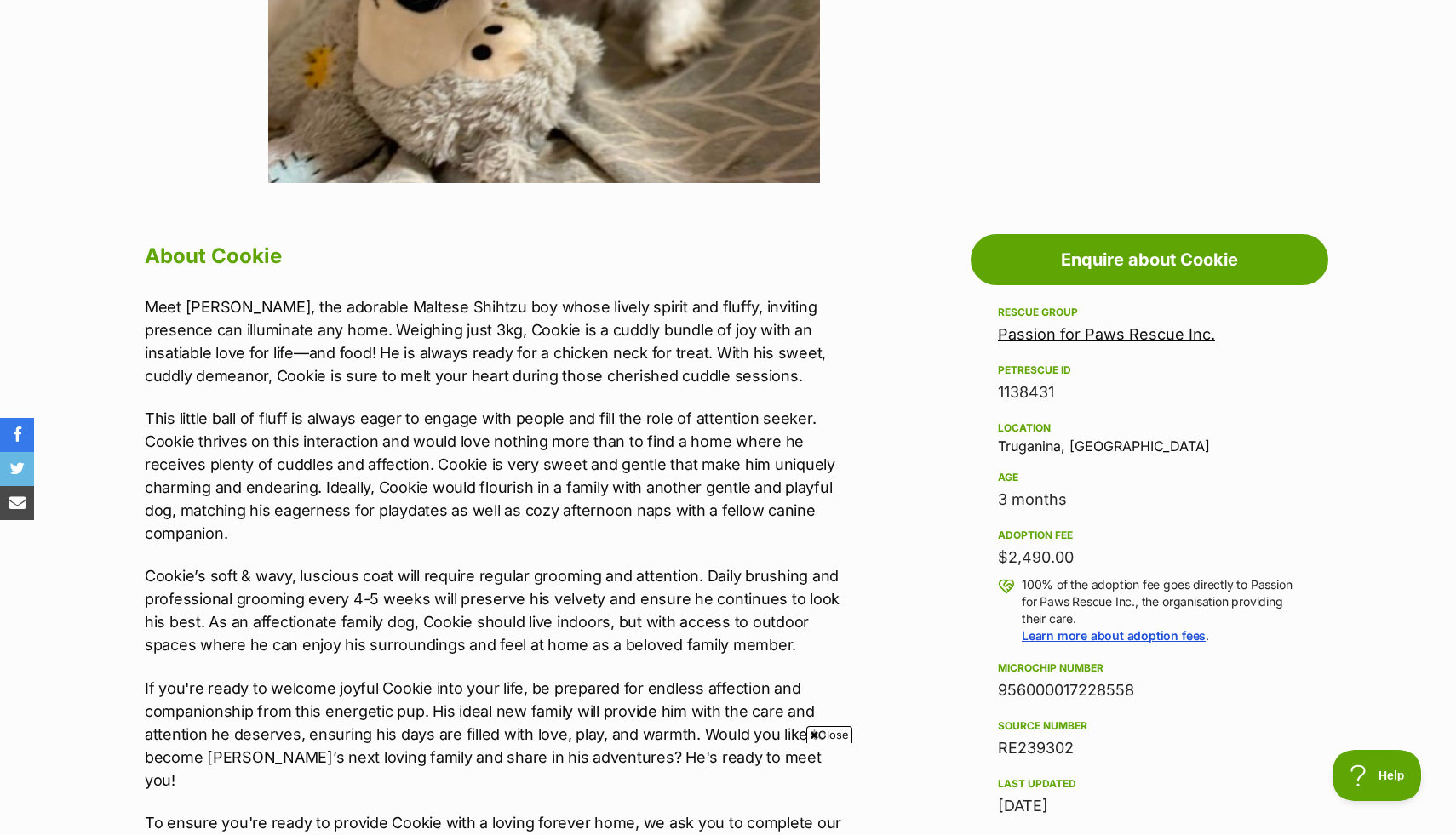
scroll to position [727, 0]
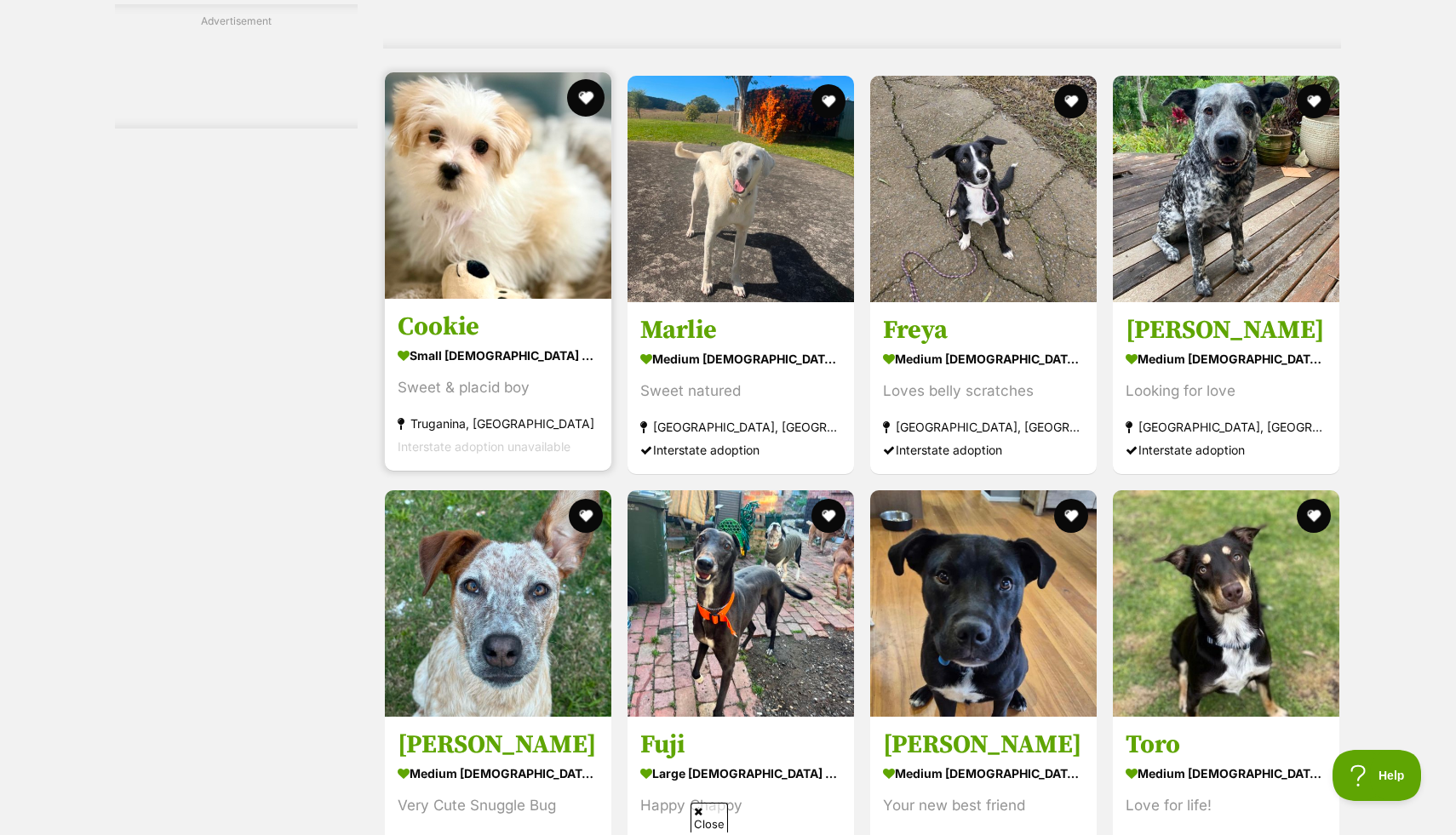
click at [592, 97] on button "favourite" at bounding box center [585, 97] width 37 height 37
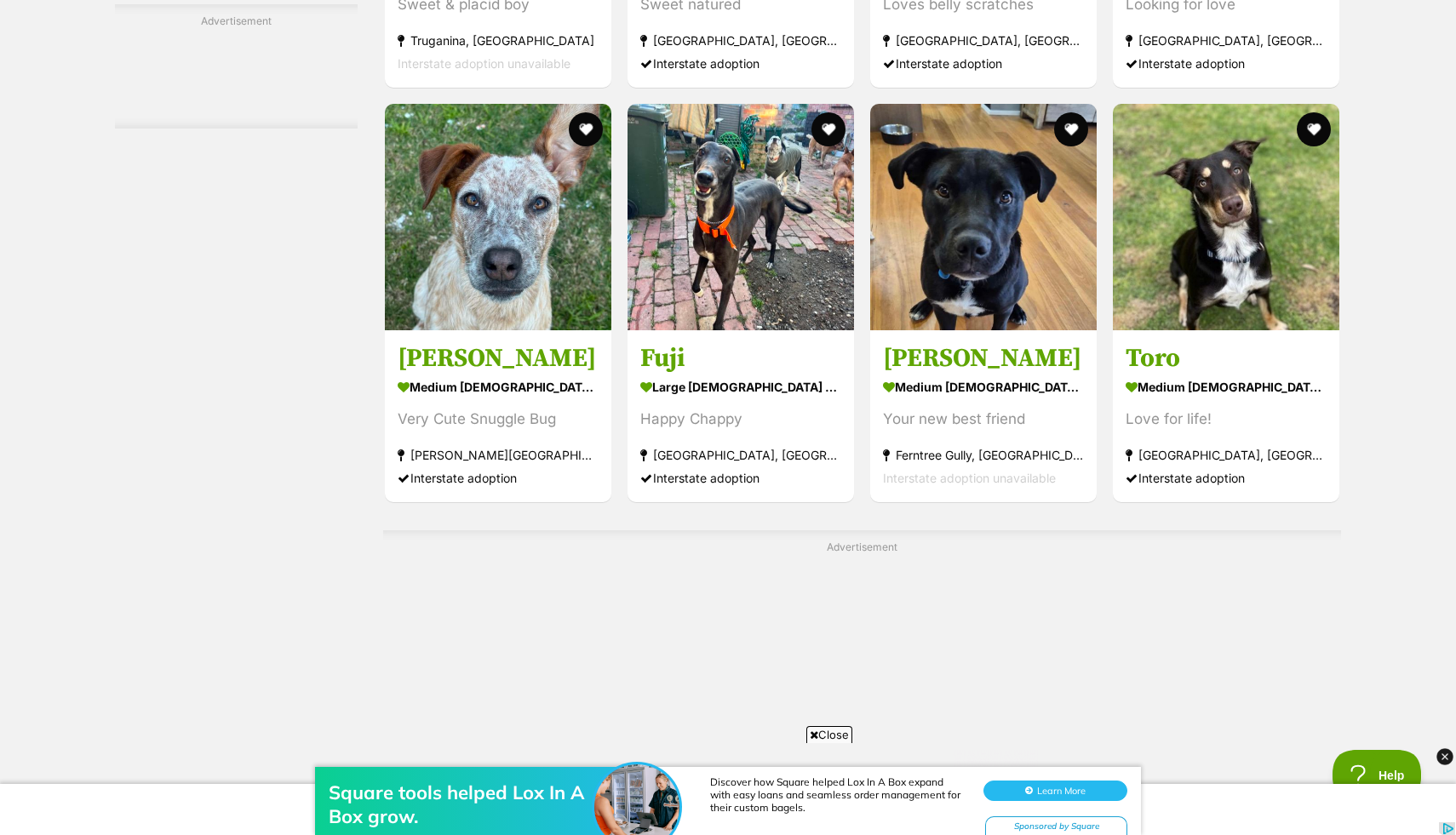
scroll to position [4449, 0]
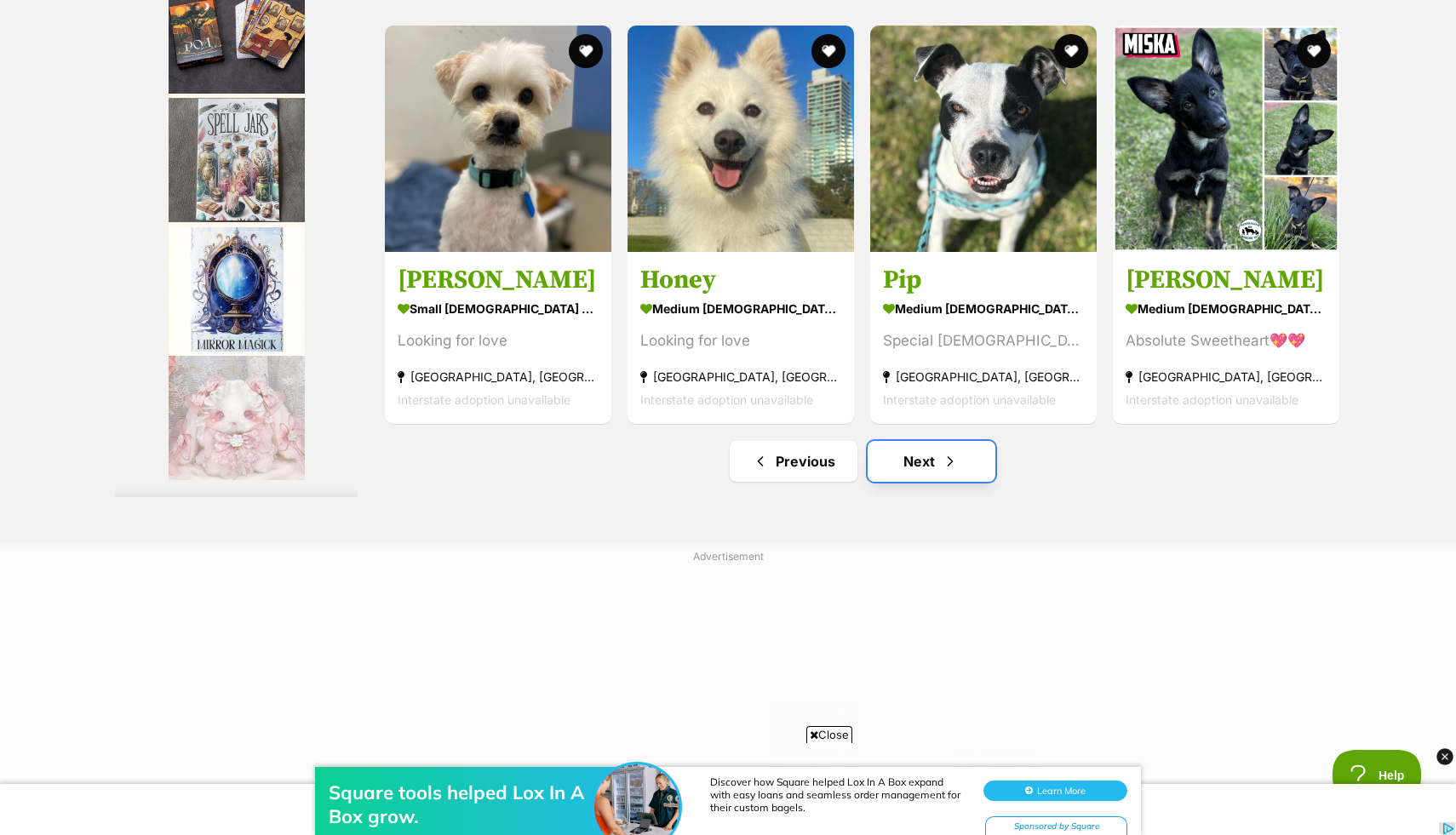
click at [972, 467] on link "Next" at bounding box center [932, 461] width 127 height 41
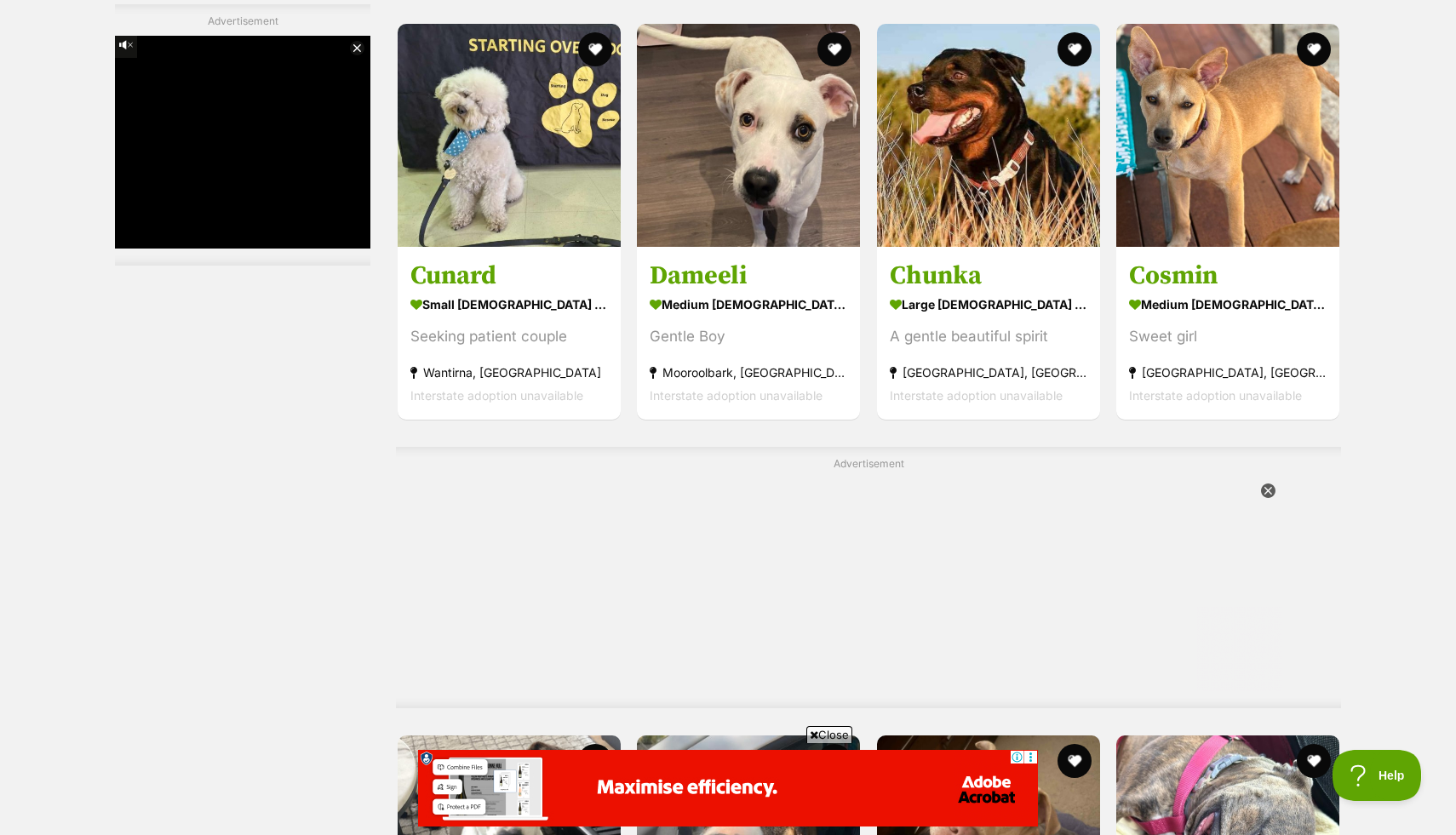
scroll to position [3362, 0]
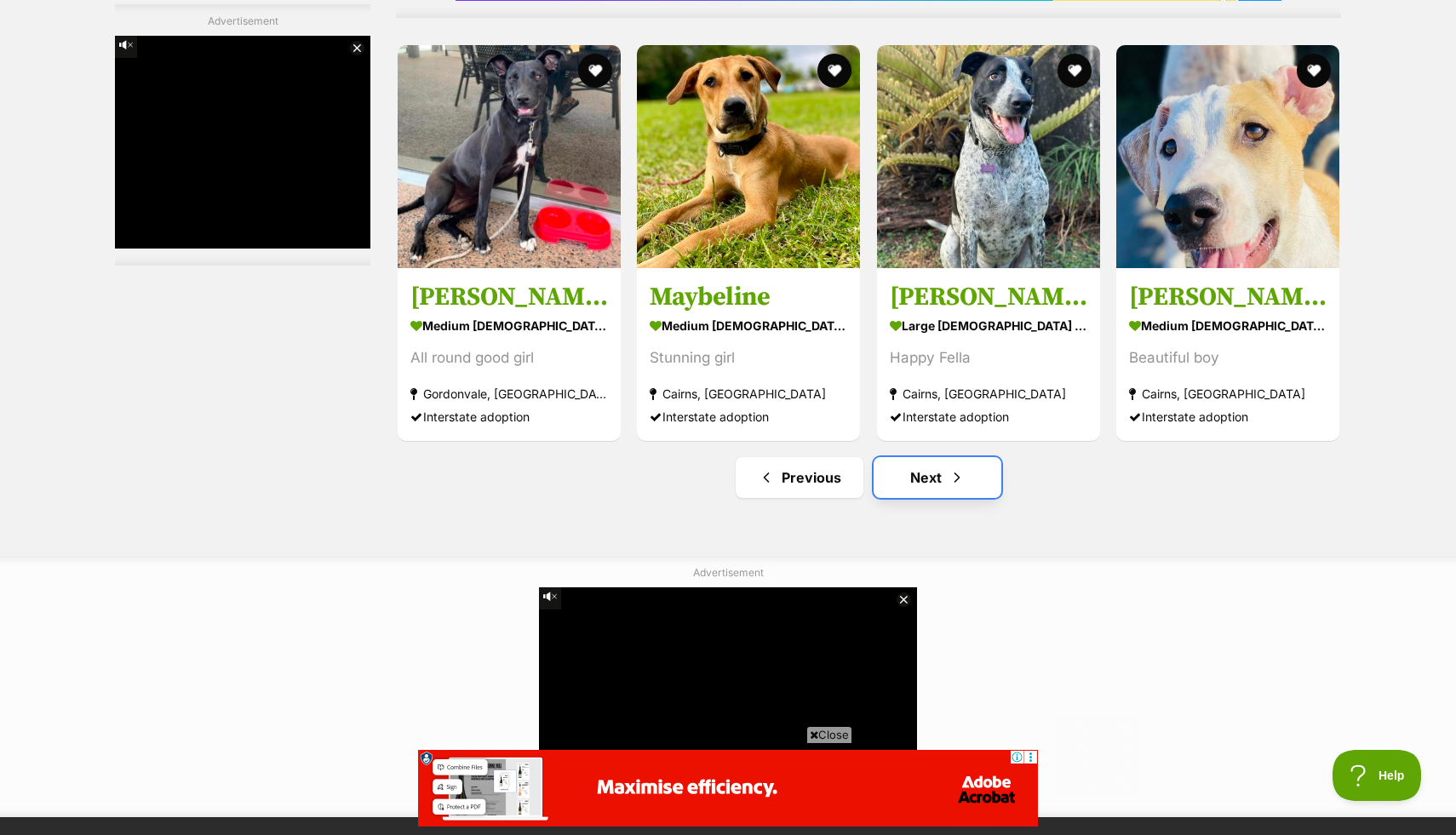
click at [975, 474] on link "Next" at bounding box center [937, 478] width 127 height 41
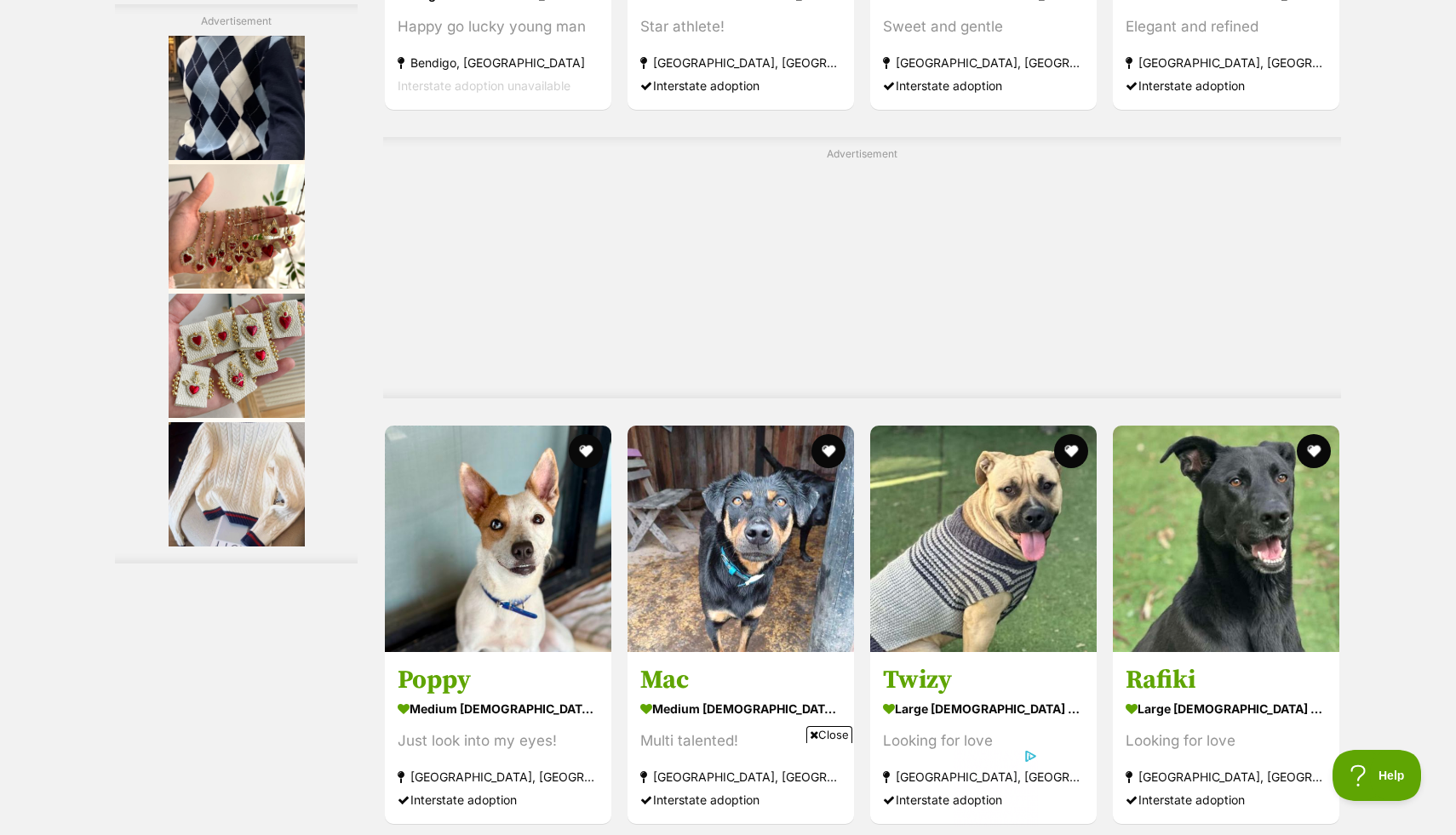
scroll to position [4063, 0]
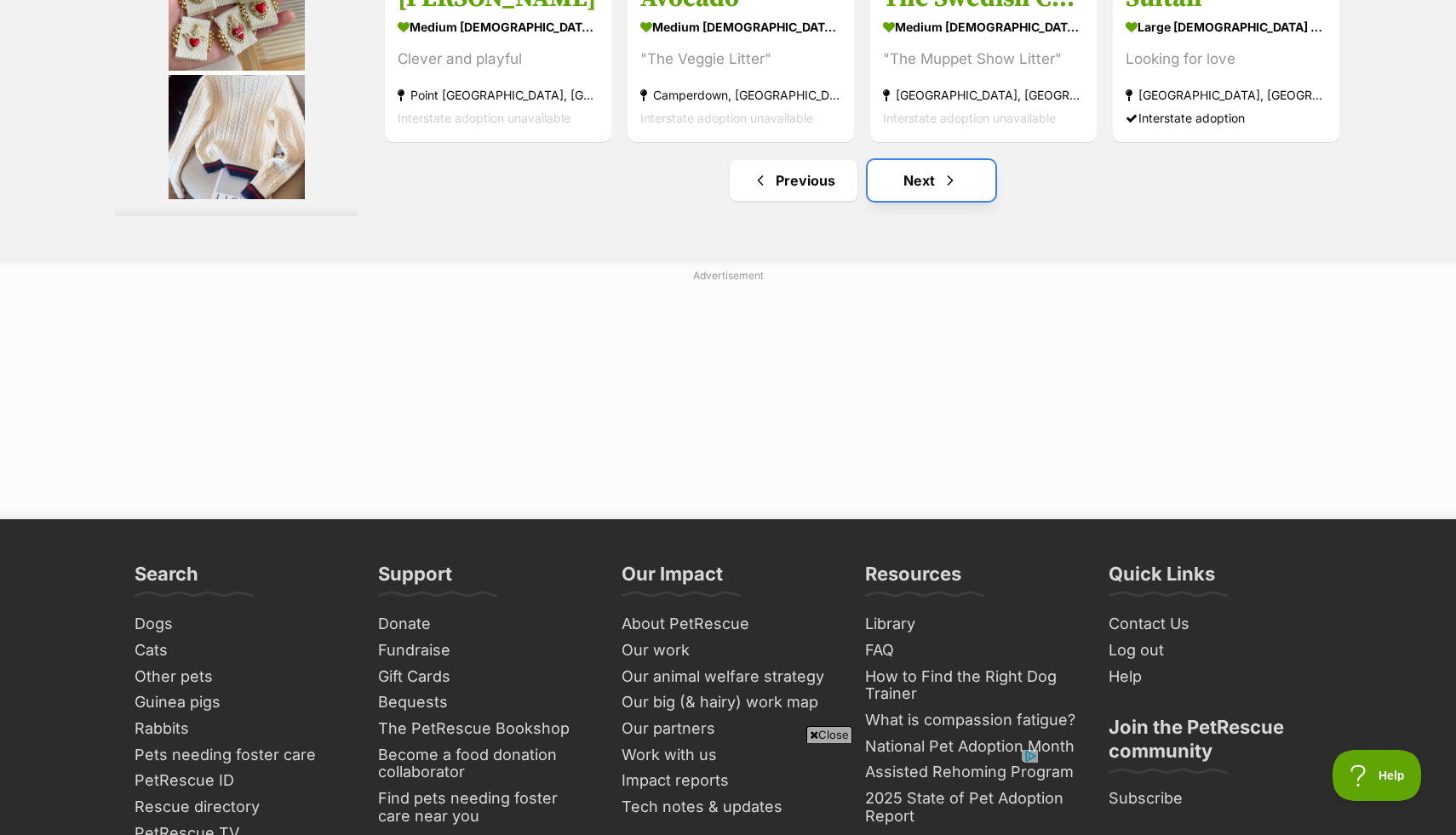
click at [929, 201] on link "Next" at bounding box center [932, 180] width 127 height 41
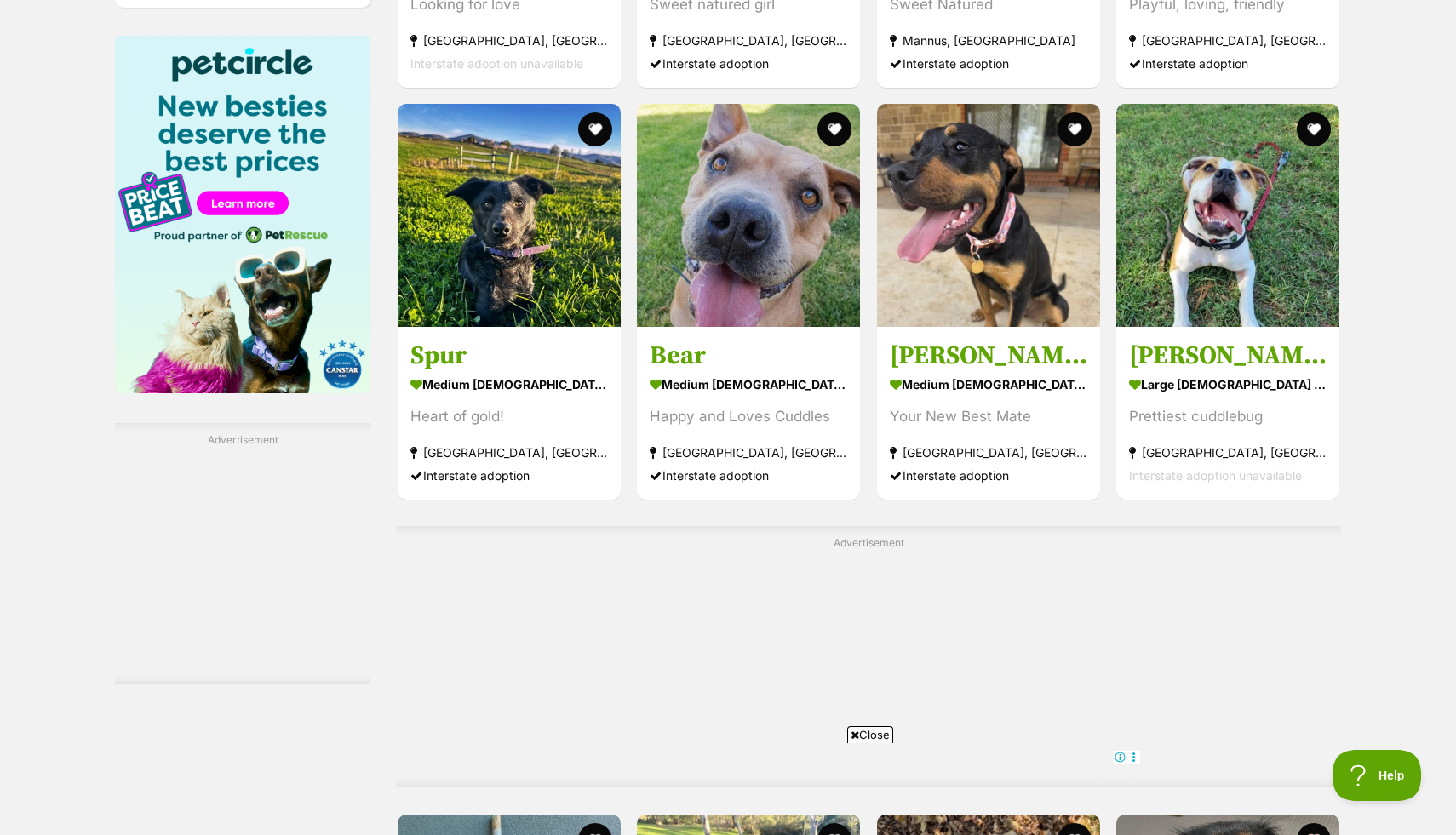
scroll to position [2578, 0]
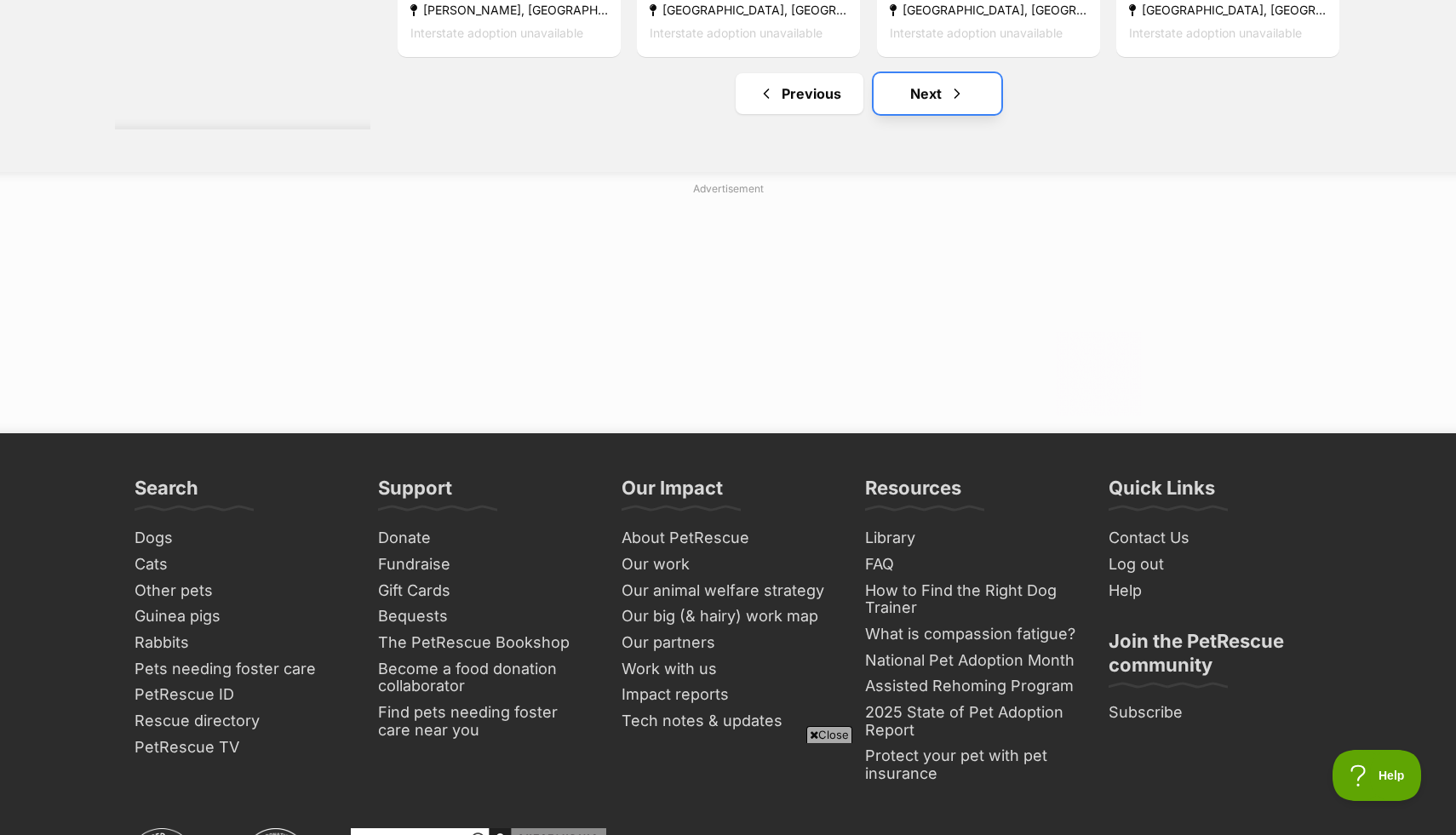
click at [937, 87] on link "Next" at bounding box center [937, 93] width 127 height 41
